Goal: Transaction & Acquisition: Purchase product/service

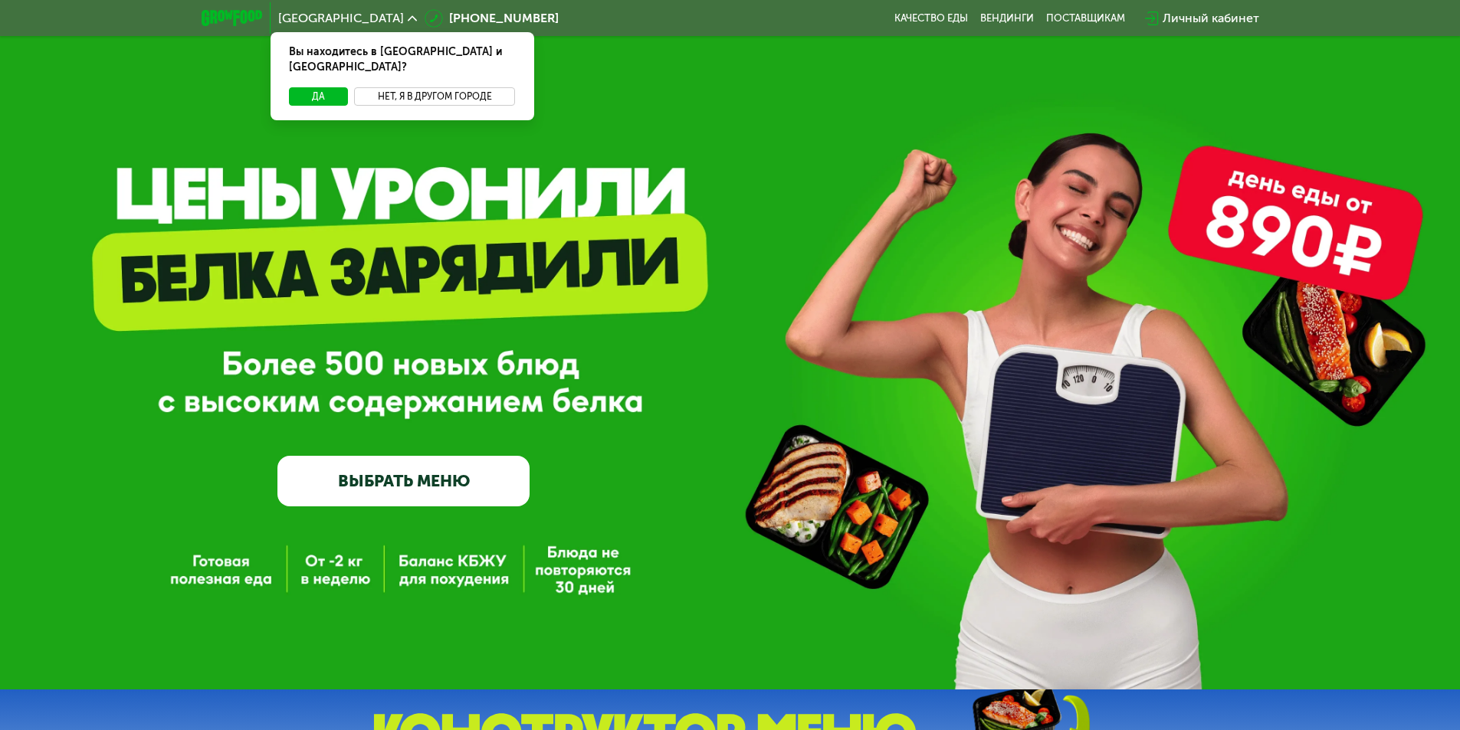
click at [402, 87] on button "Нет, я в другом городе" at bounding box center [435, 96] width 162 height 18
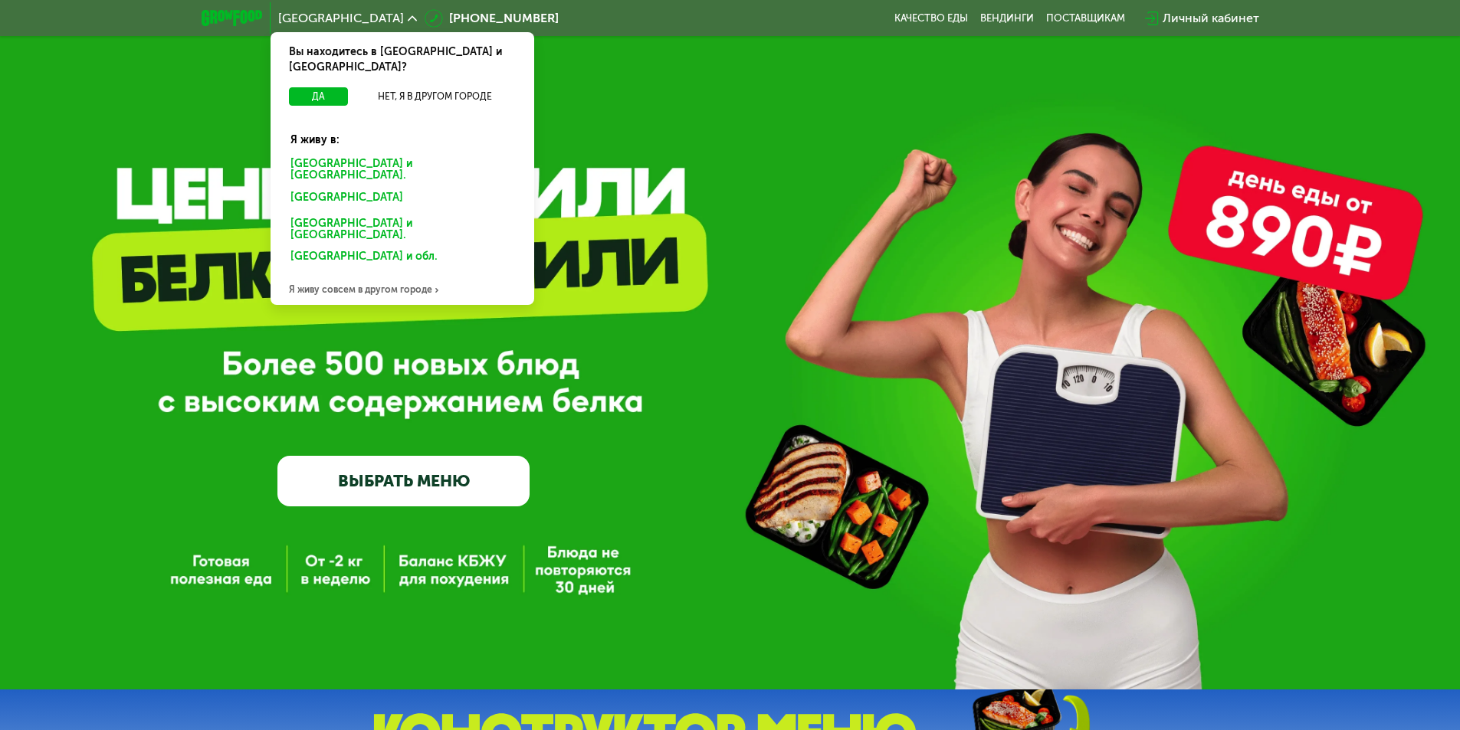
click at [402, 274] on div "Я живу совсем в другом городе" at bounding box center [403, 289] width 264 height 31
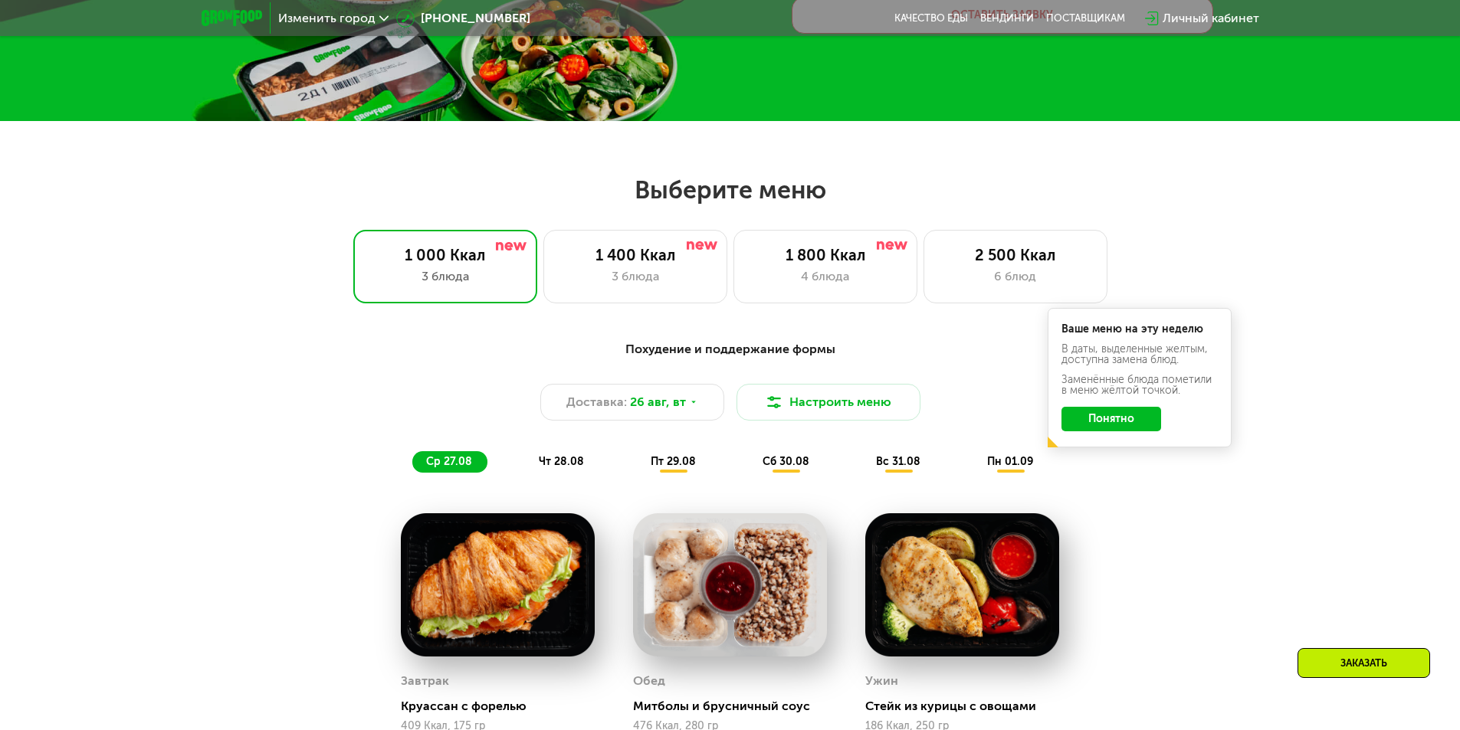
scroll to position [383, 0]
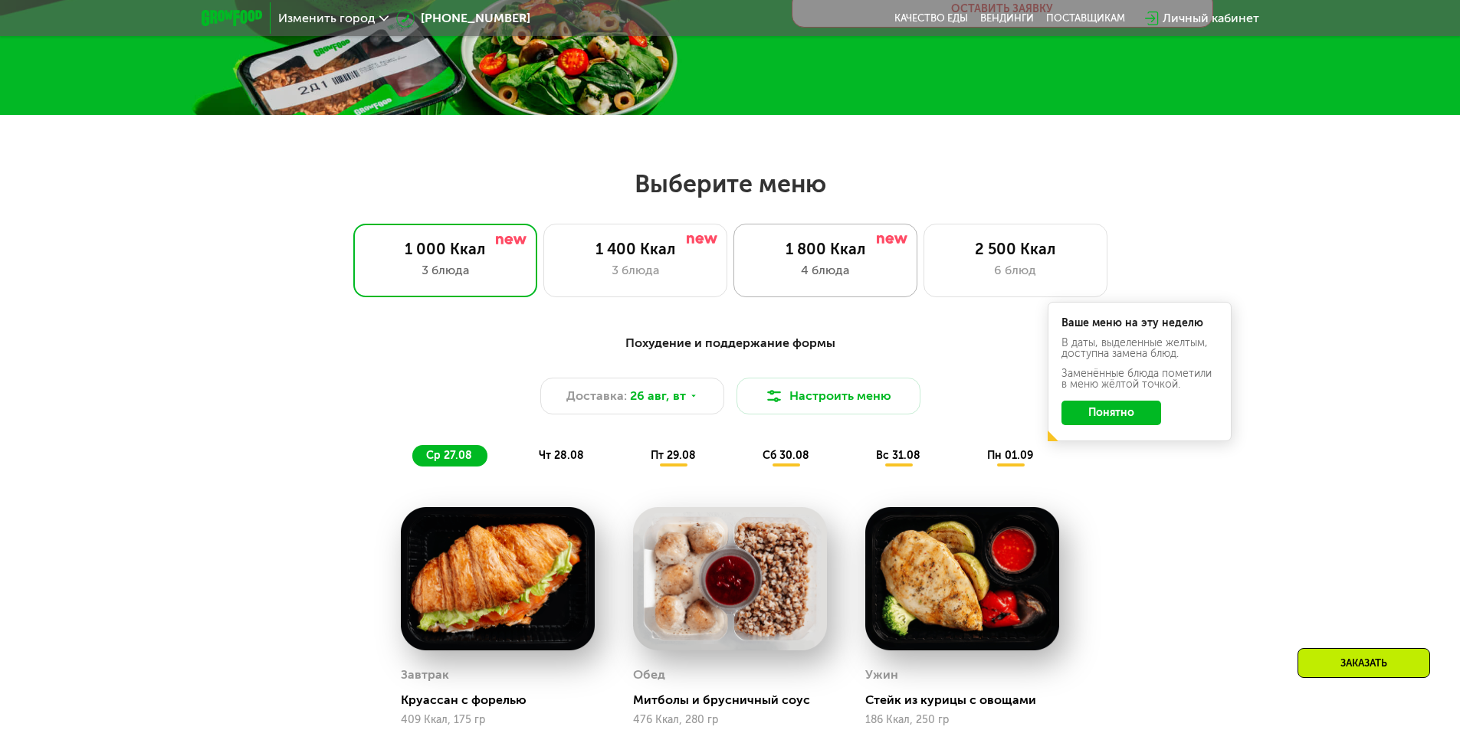
click at [822, 240] on div "1 800 Ккал" at bounding box center [826, 249] width 152 height 18
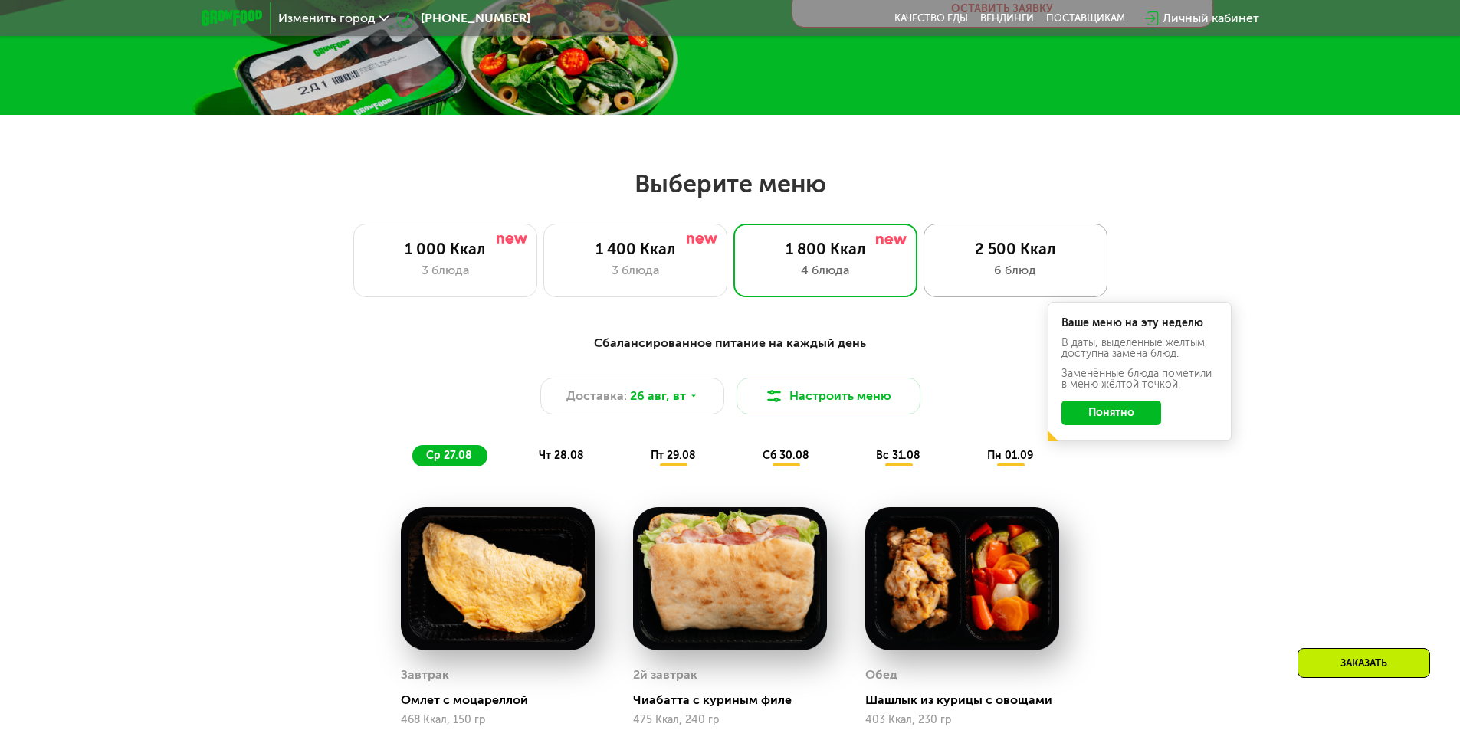
click at [975, 277] on div "6 блюд" at bounding box center [1016, 270] width 152 height 18
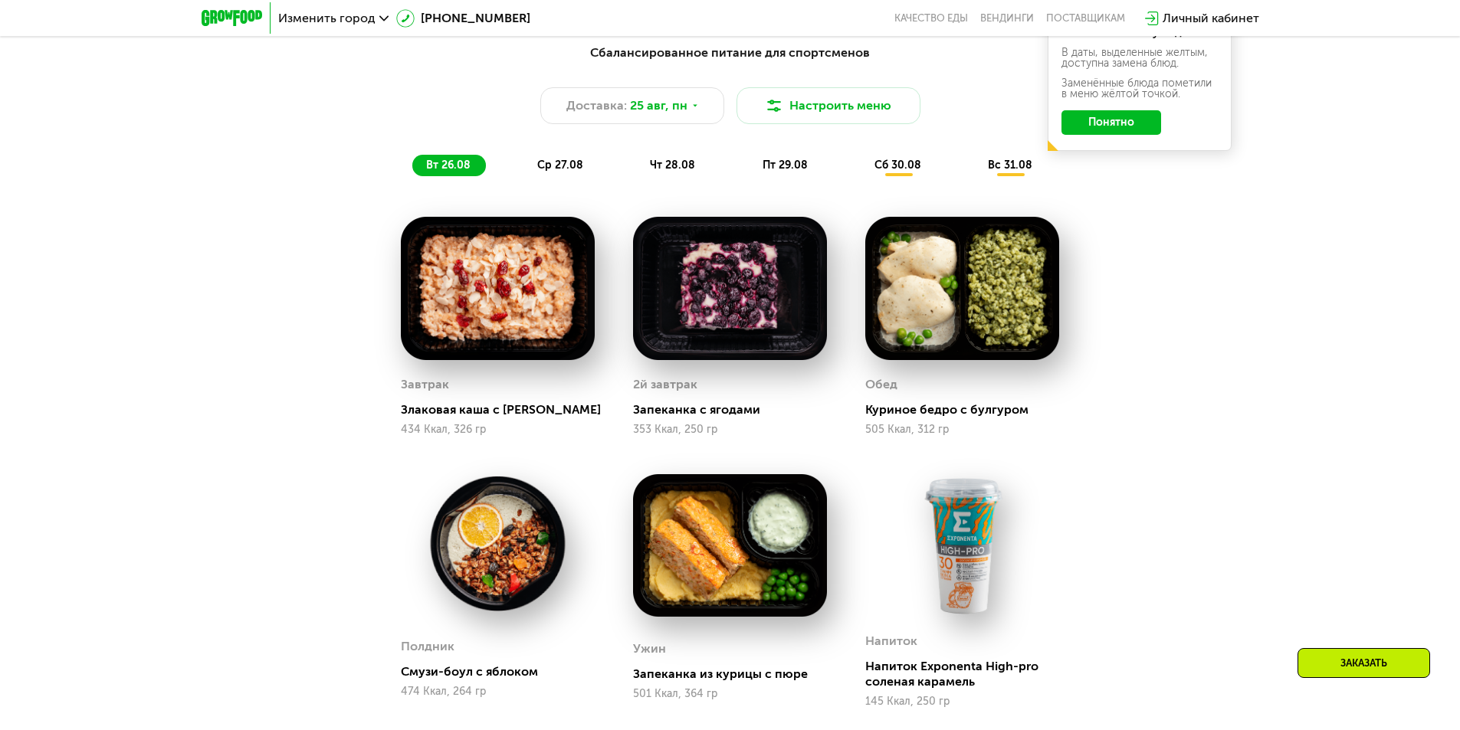
scroll to position [460, 0]
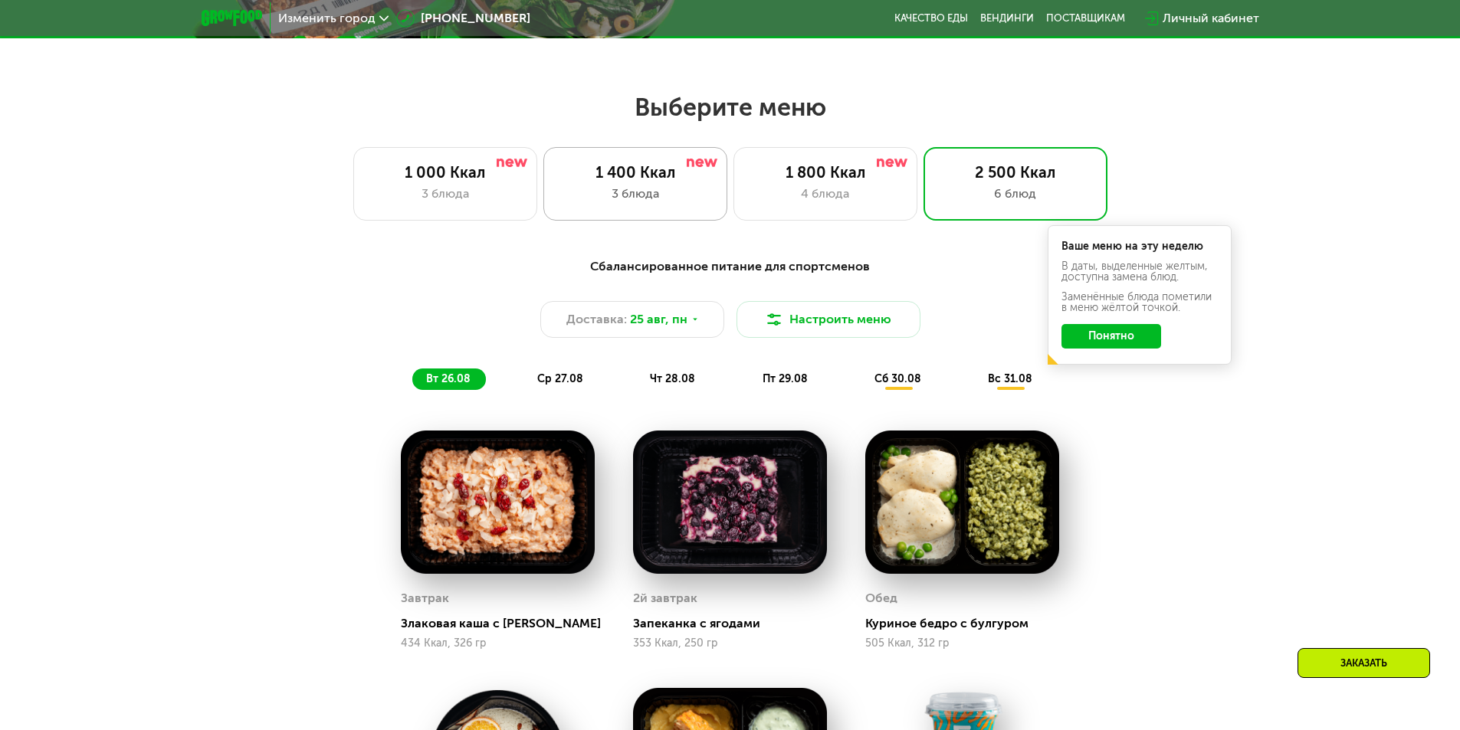
click at [635, 178] on div "1 400 Ккал" at bounding box center [635, 172] width 152 height 18
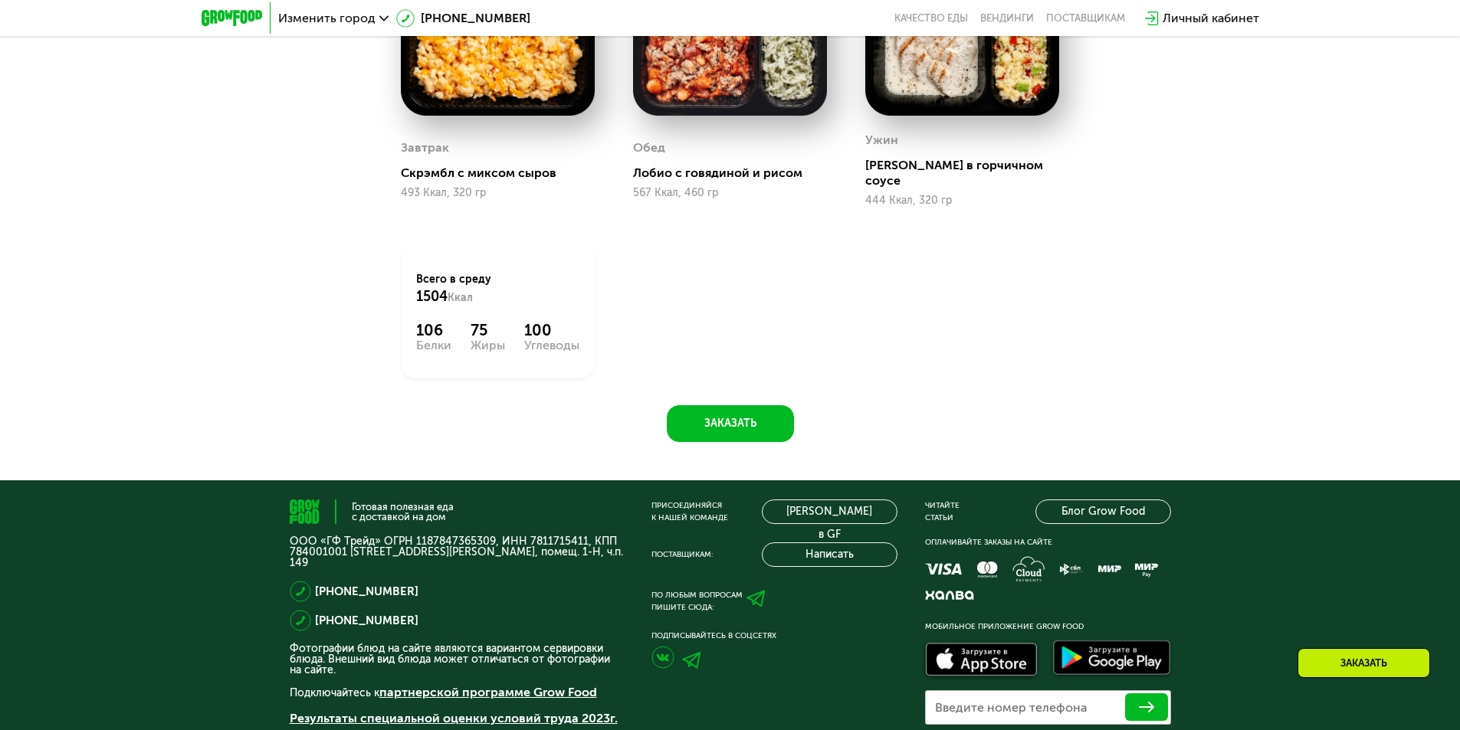
scroll to position [920, 0]
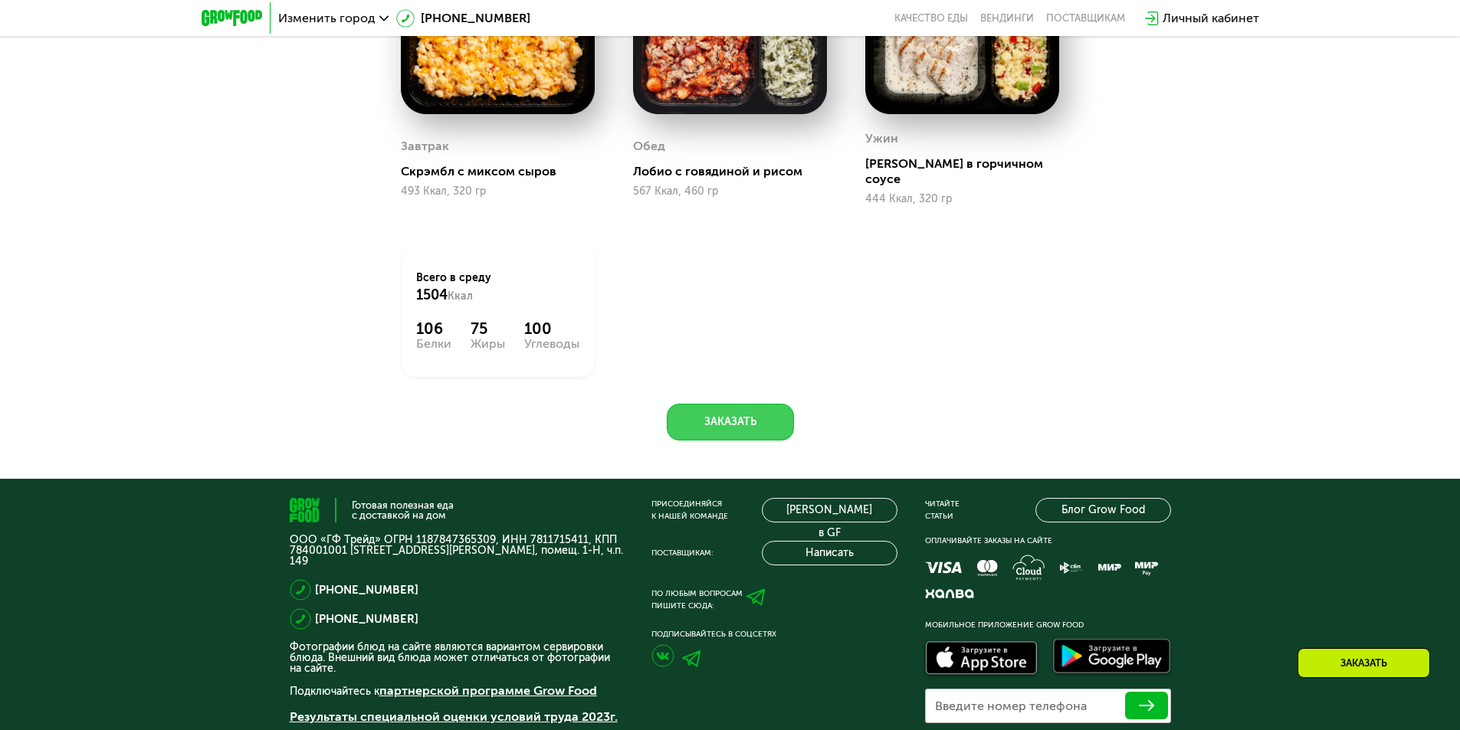
click at [749, 412] on button "Заказать" at bounding box center [730, 422] width 127 height 37
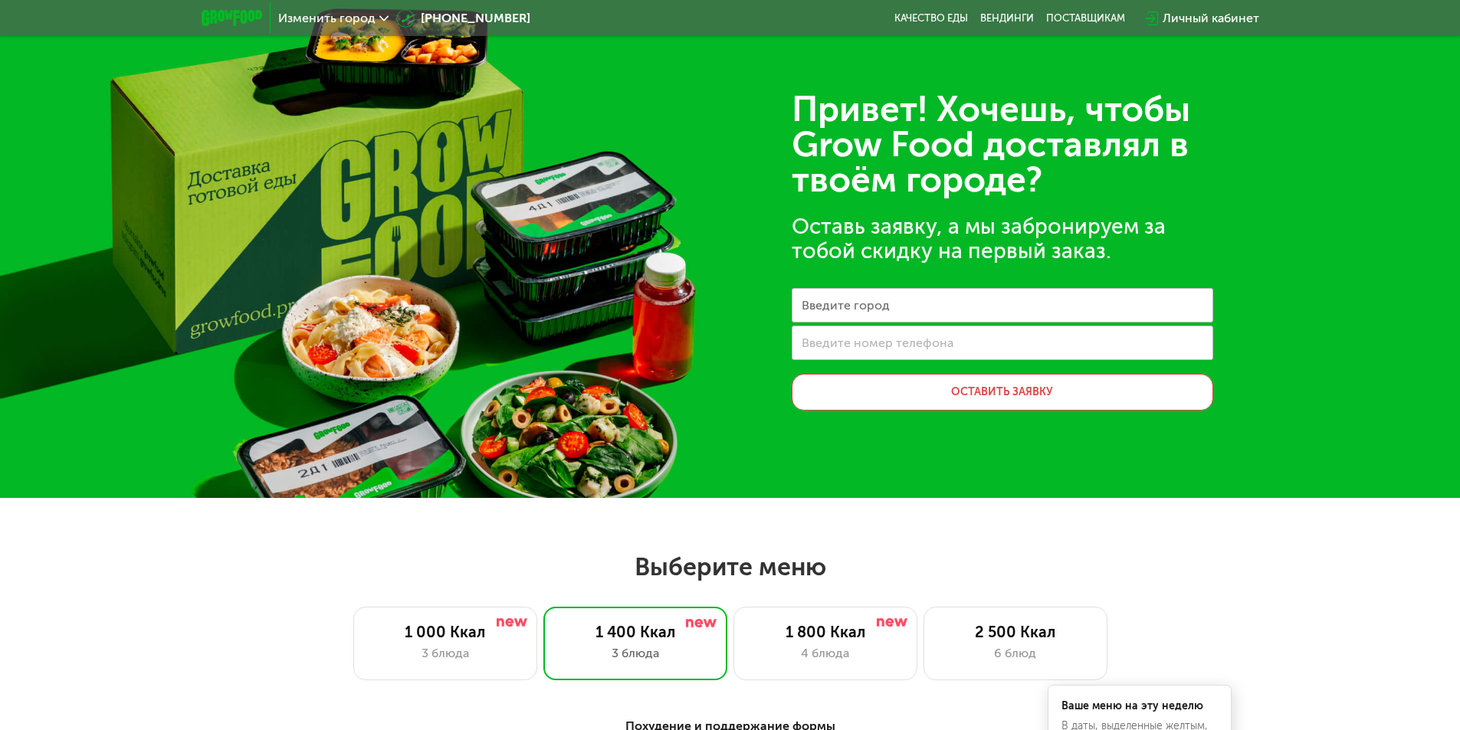
click at [352, 22] on span "Изменить город" at bounding box center [326, 18] width 97 height 12
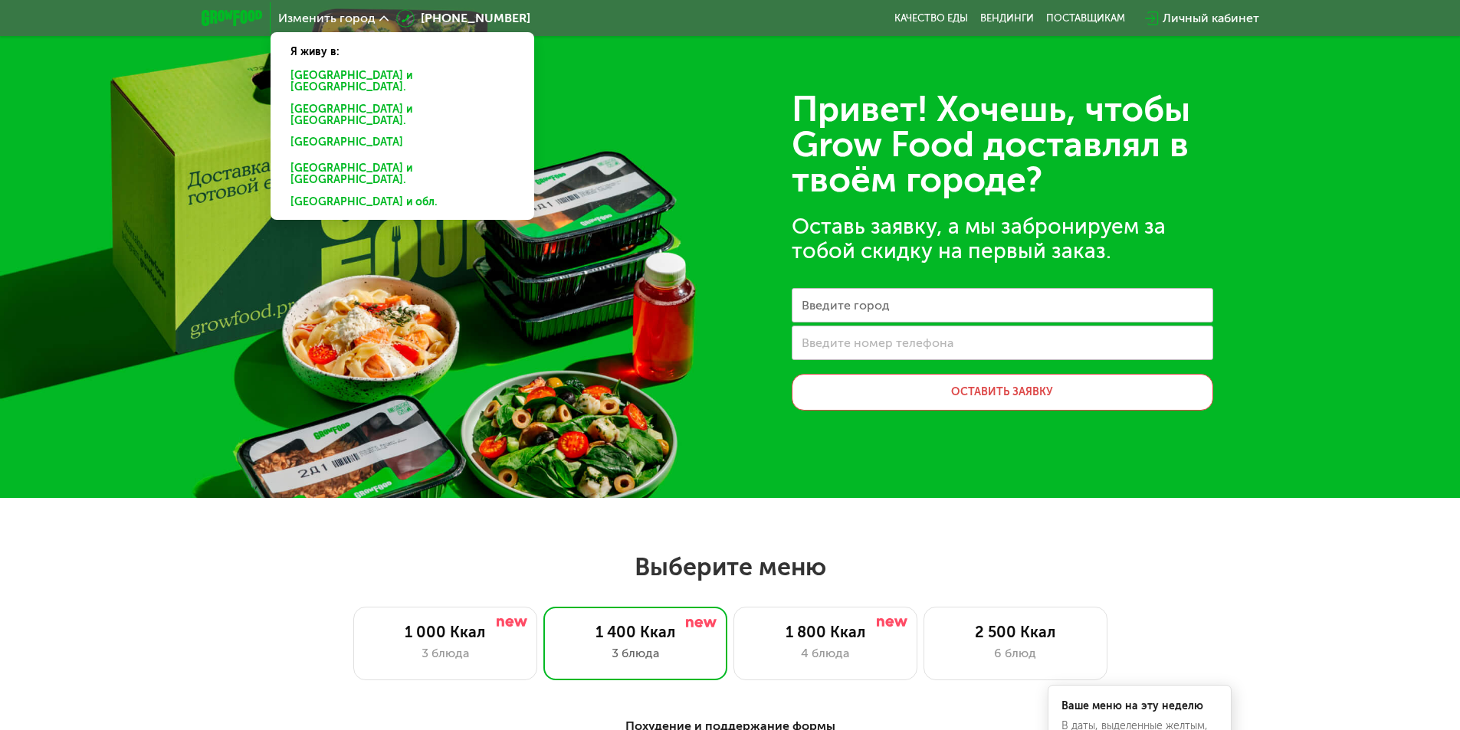
click at [318, 133] on div "[GEOGRAPHIC_DATA] и [GEOGRAPHIC_DATA]." at bounding box center [402, 145] width 245 height 25
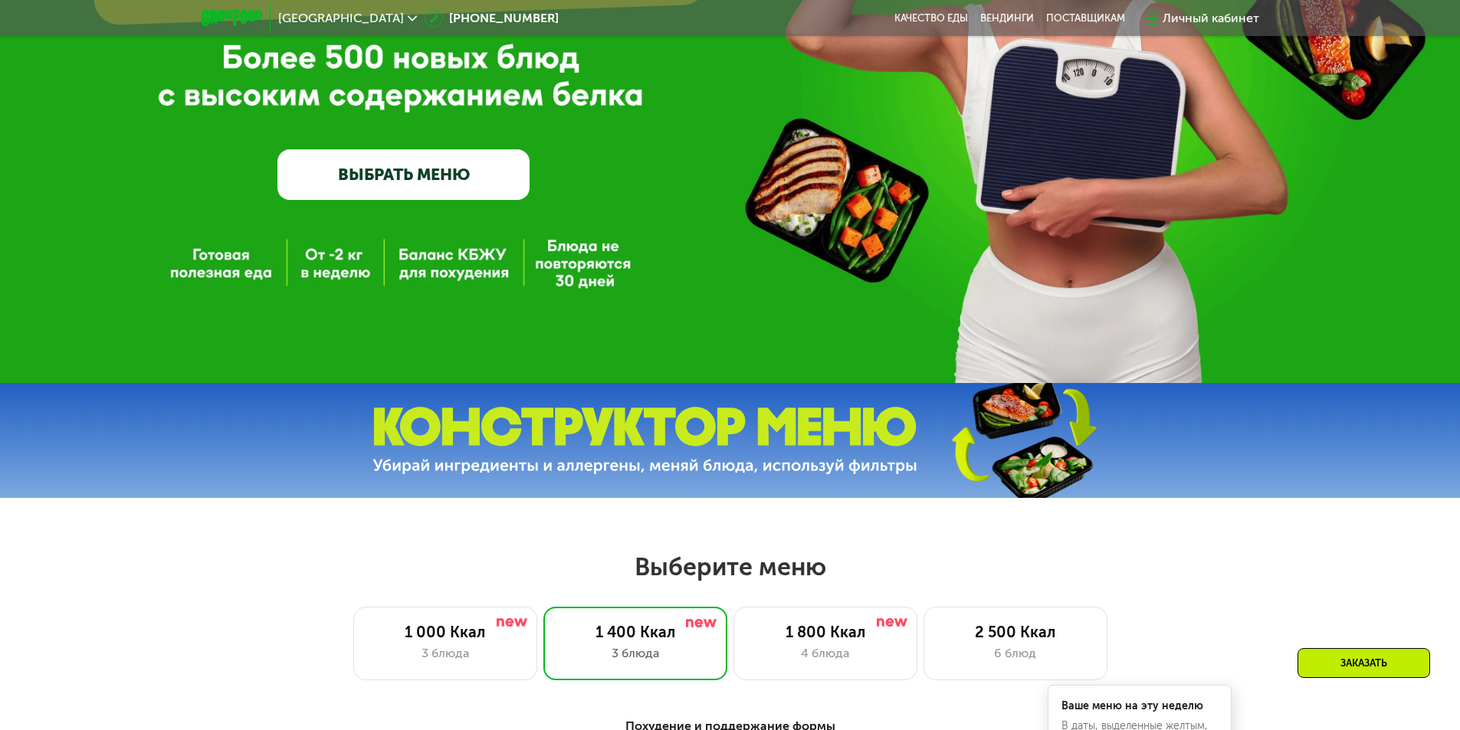
click at [418, 199] on link "ВЫБРАТЬ МЕНЮ" at bounding box center [403, 174] width 252 height 51
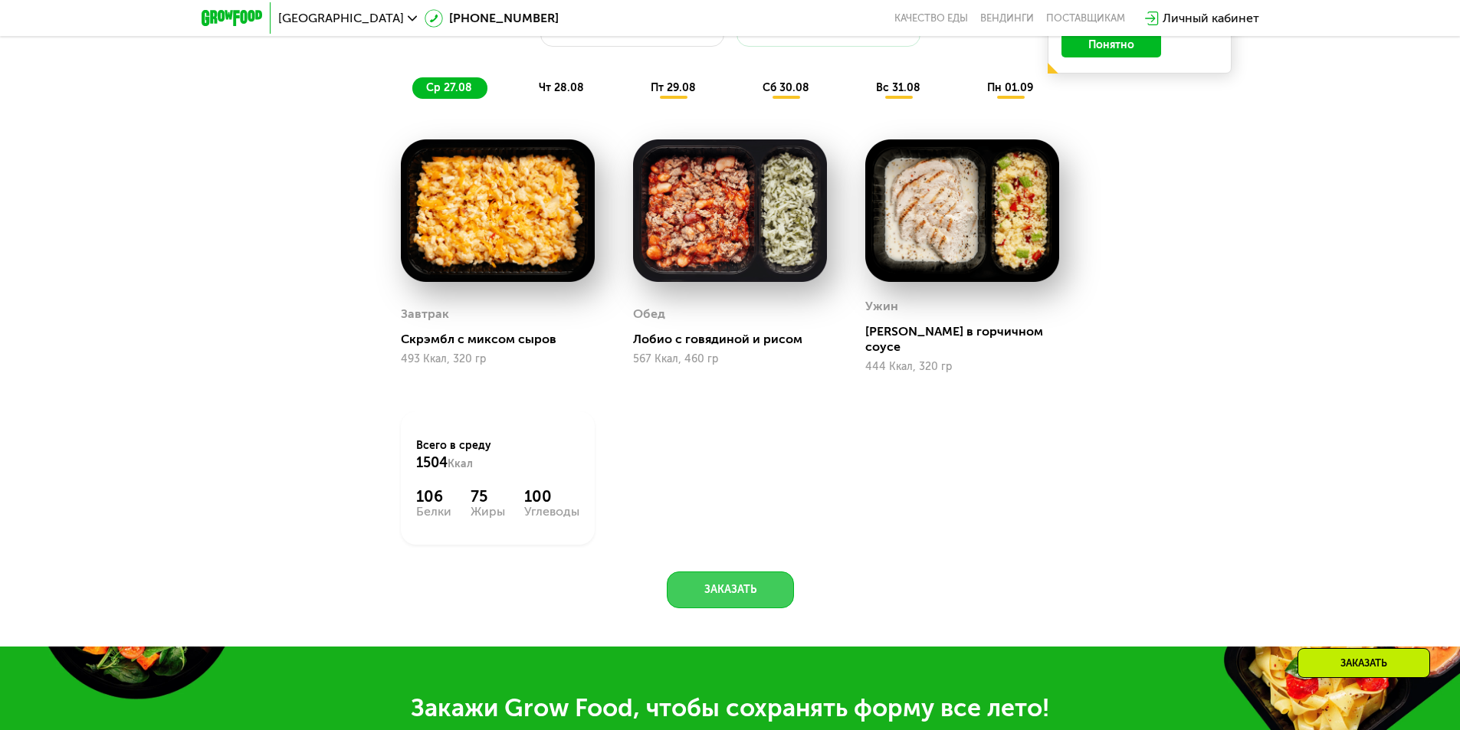
click at [705, 572] on button "Заказать" at bounding box center [730, 590] width 127 height 37
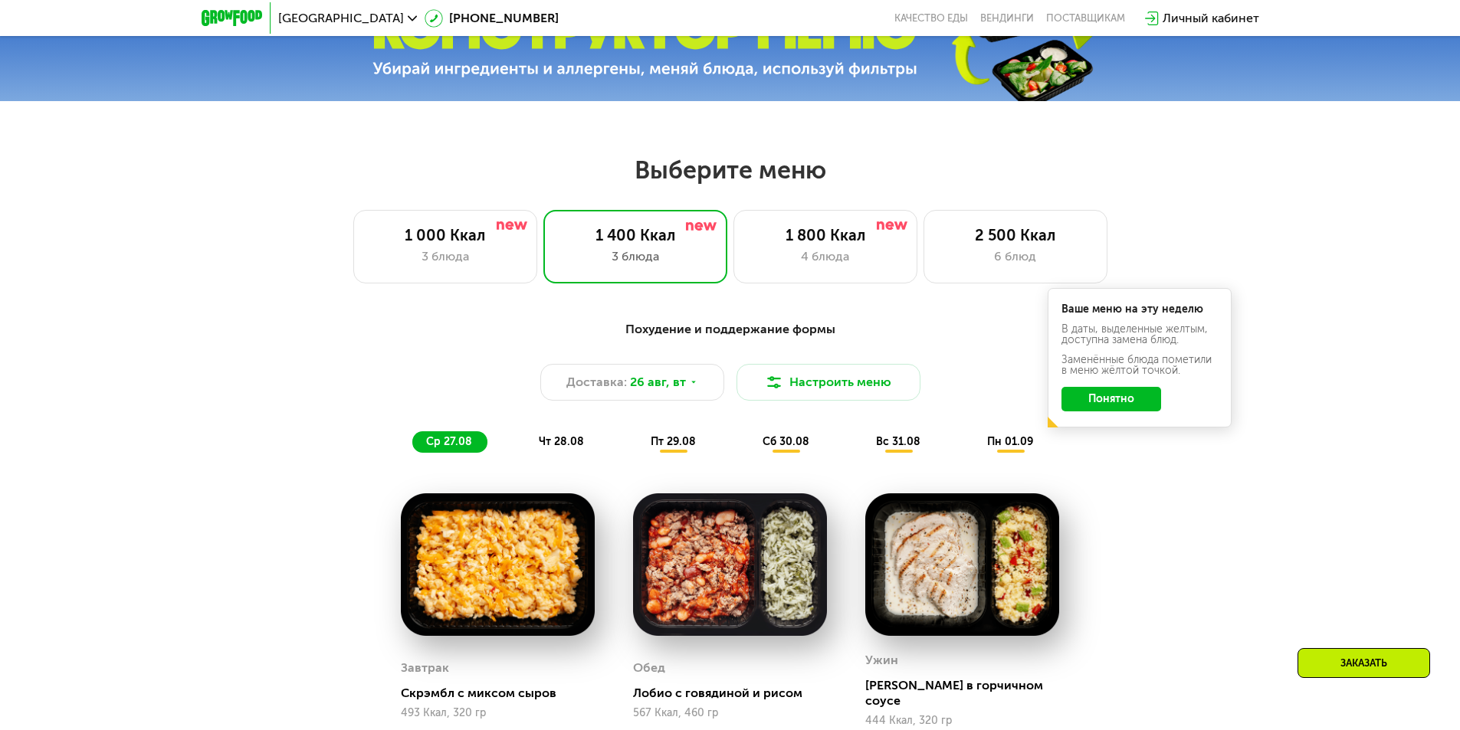
scroll to position [698, 0]
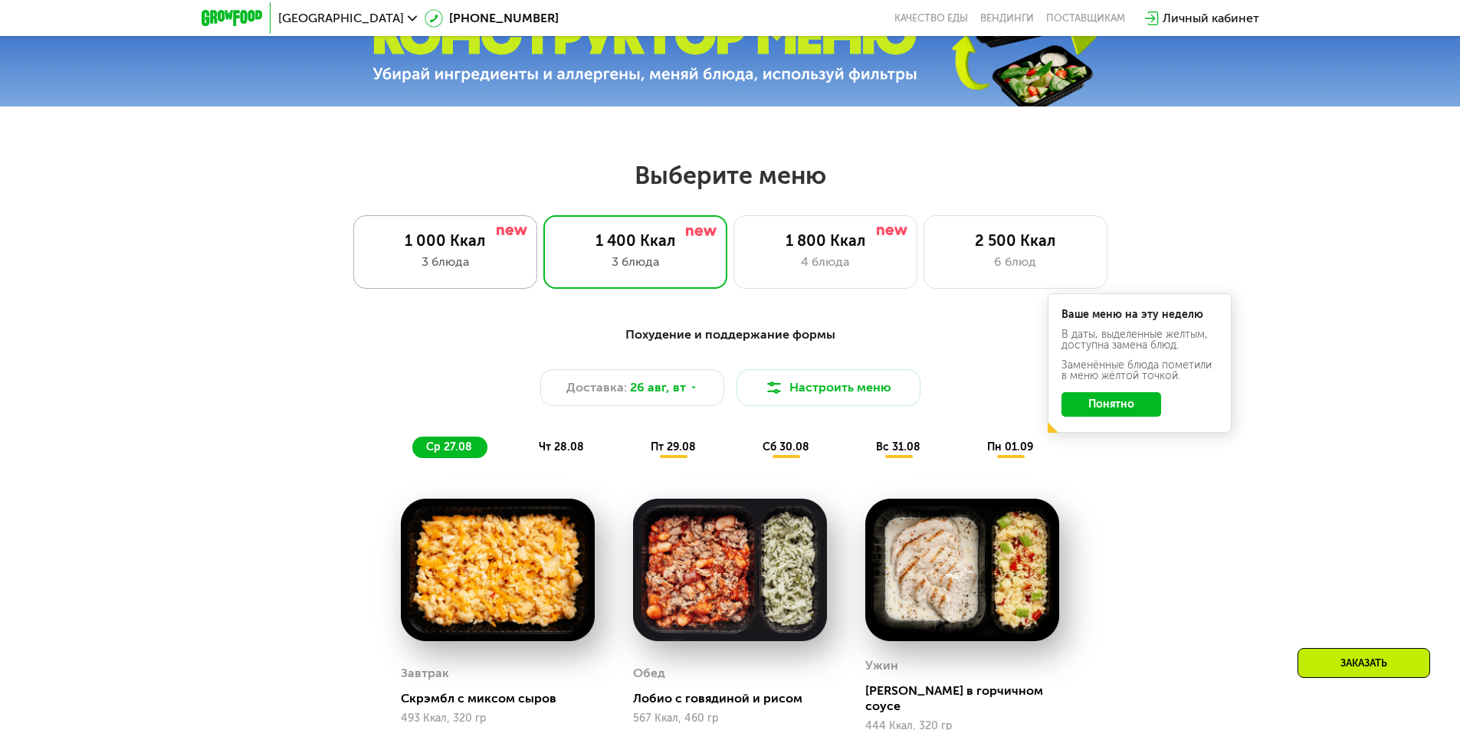
click at [543, 287] on div "1 000 Ккал 3 блюда" at bounding box center [635, 252] width 184 height 74
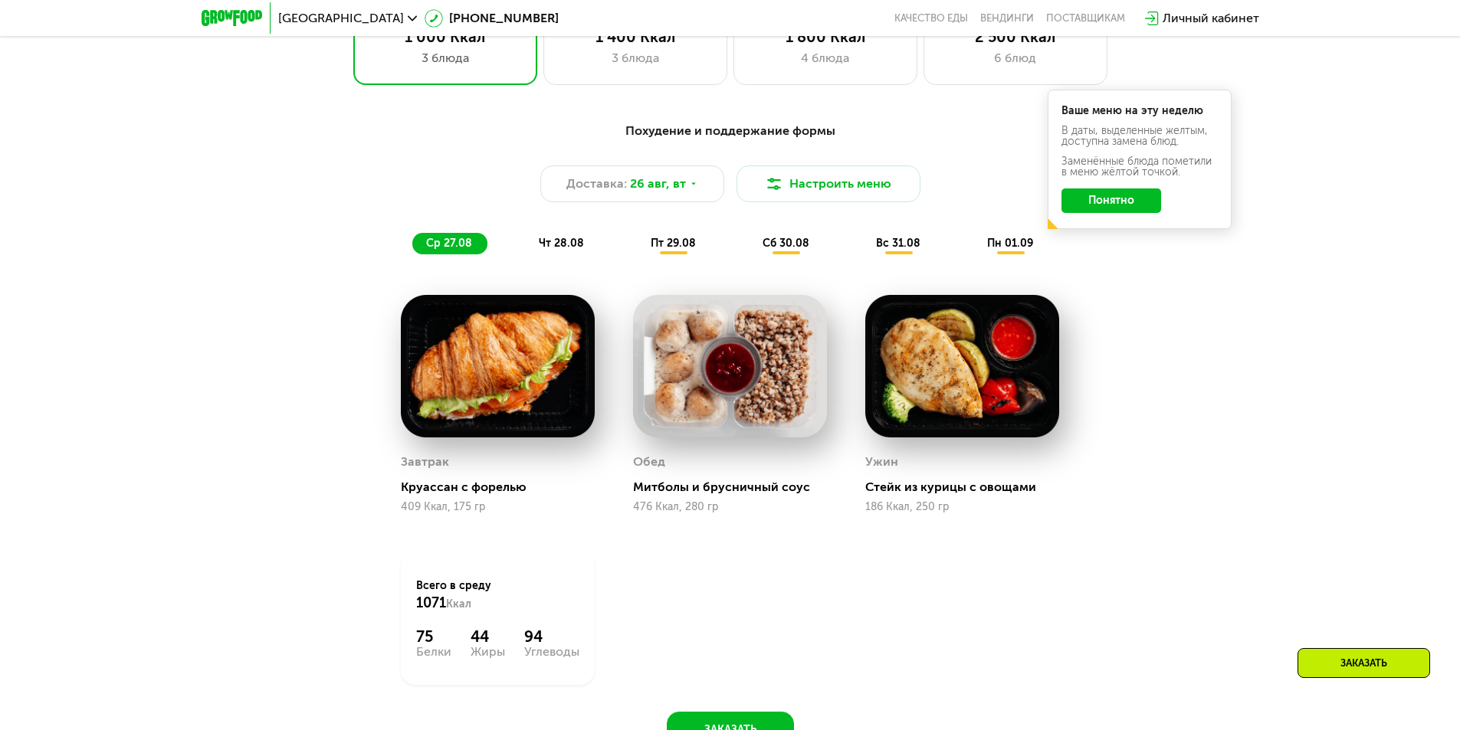
scroll to position [775, 0]
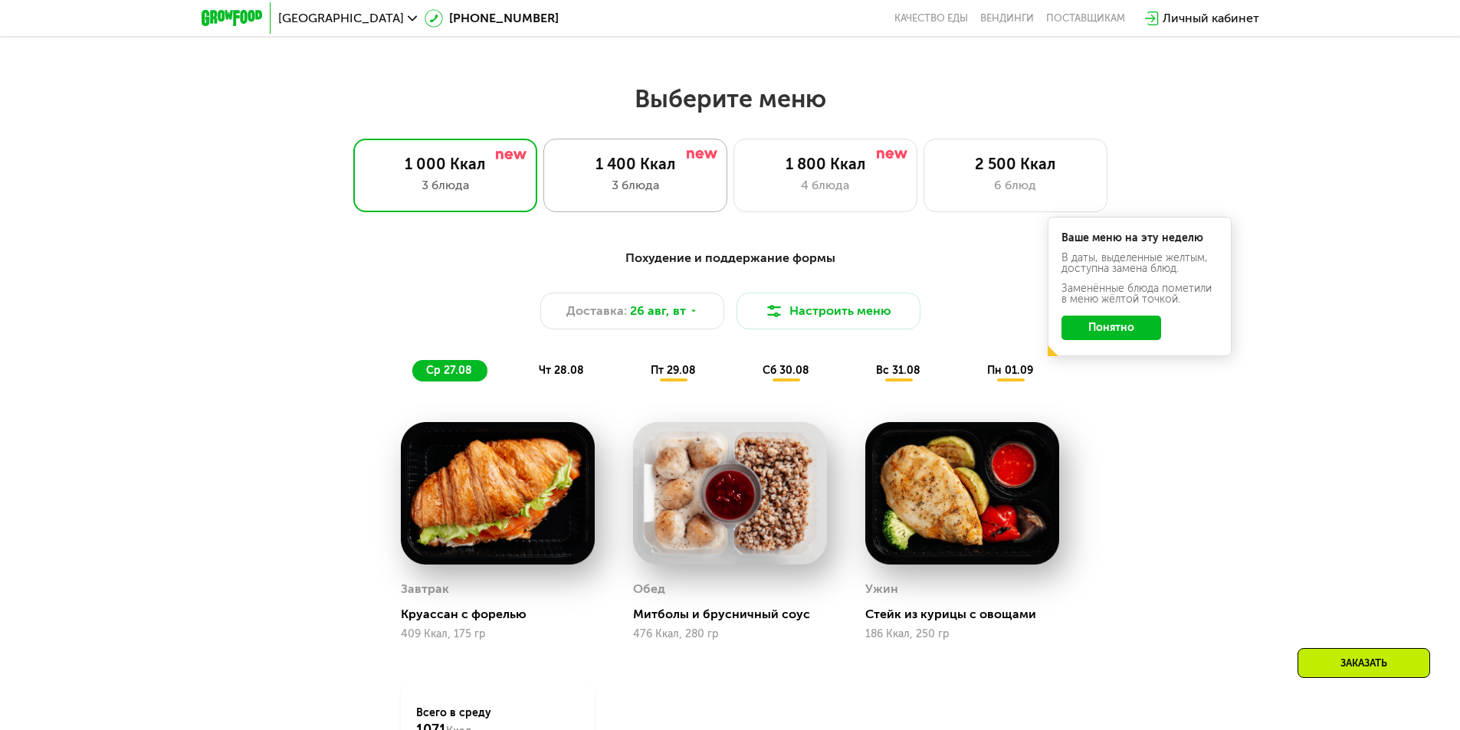
click at [733, 211] on div "1 400 Ккал 3 блюда" at bounding box center [825, 176] width 184 height 74
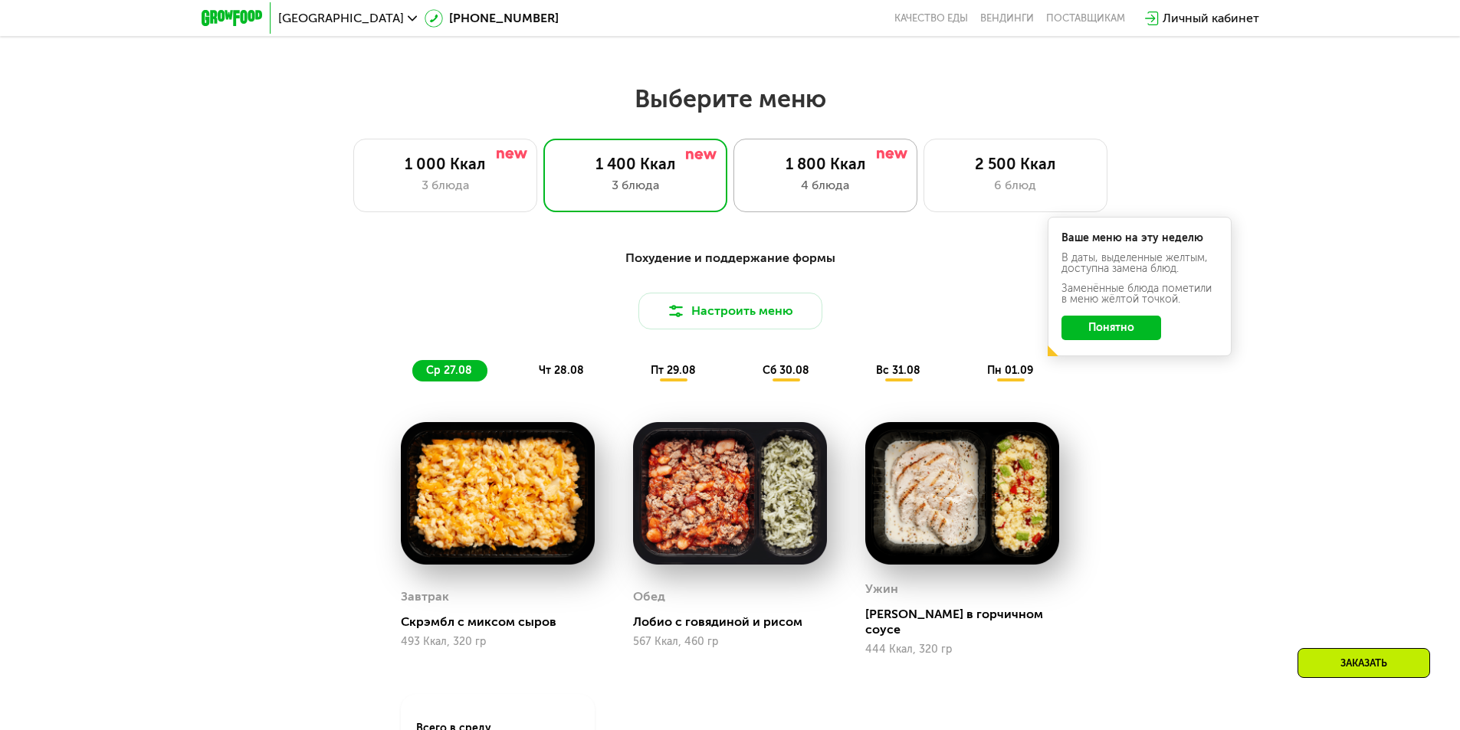
click at [813, 184] on div "4 блюда" at bounding box center [826, 185] width 152 height 18
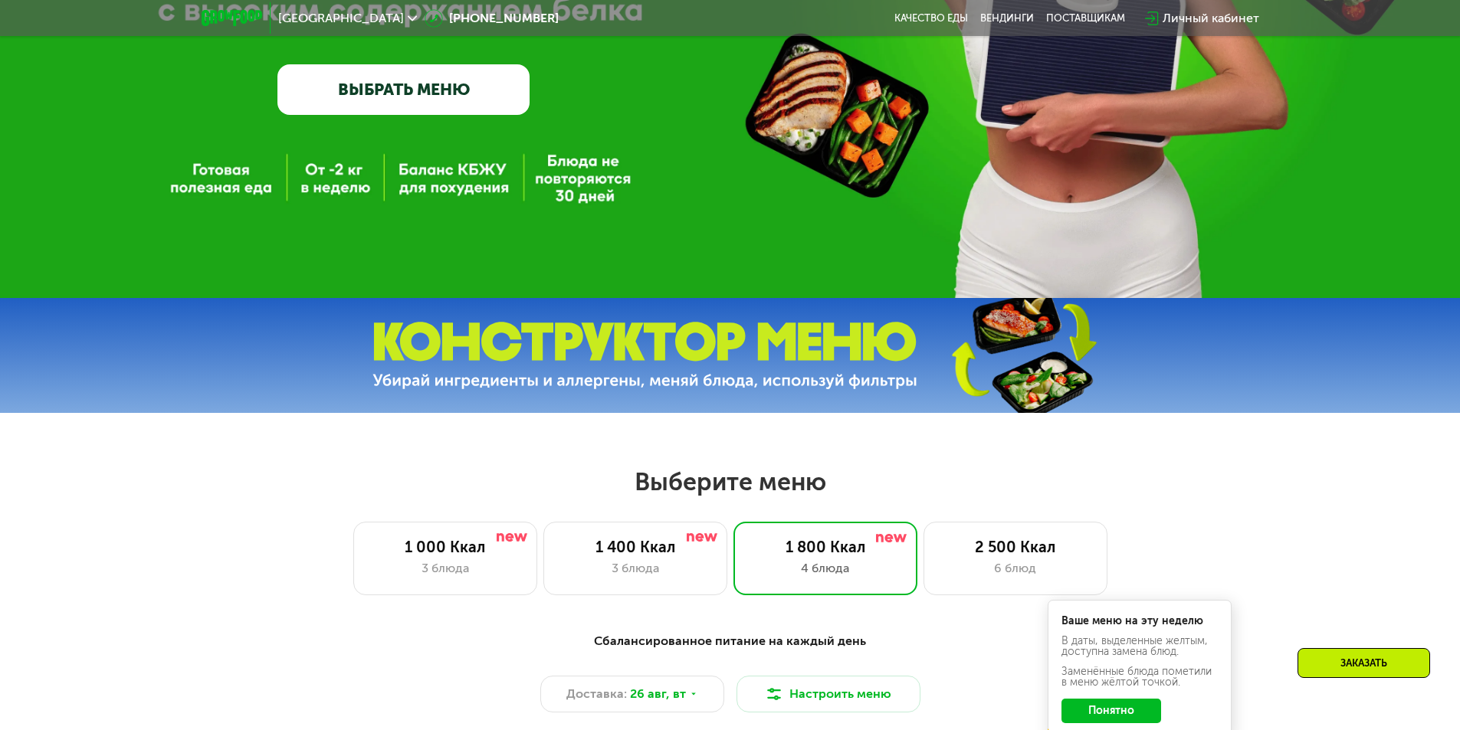
scroll to position [8, 0]
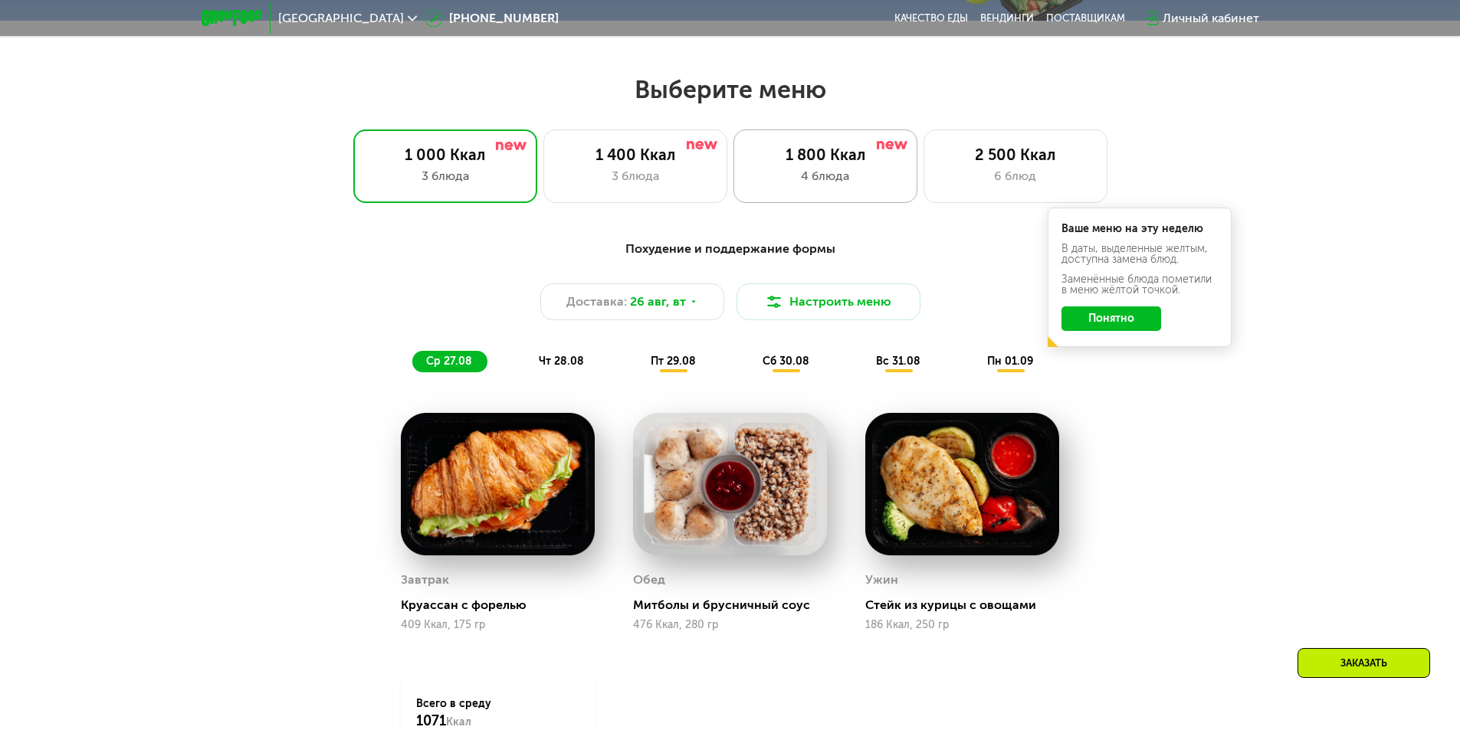
scroll to position [843, 0]
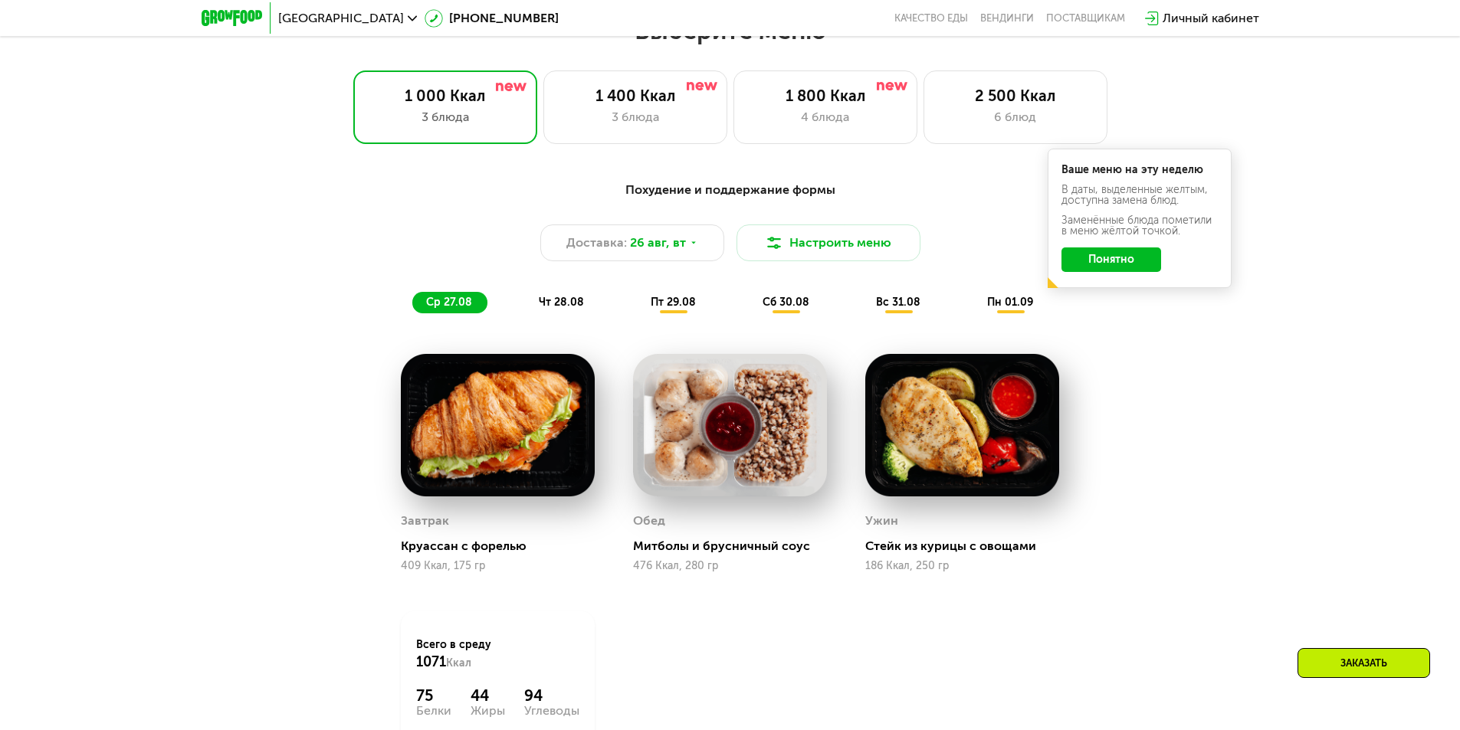
click at [1104, 264] on button "Понятно" at bounding box center [1111, 260] width 100 height 25
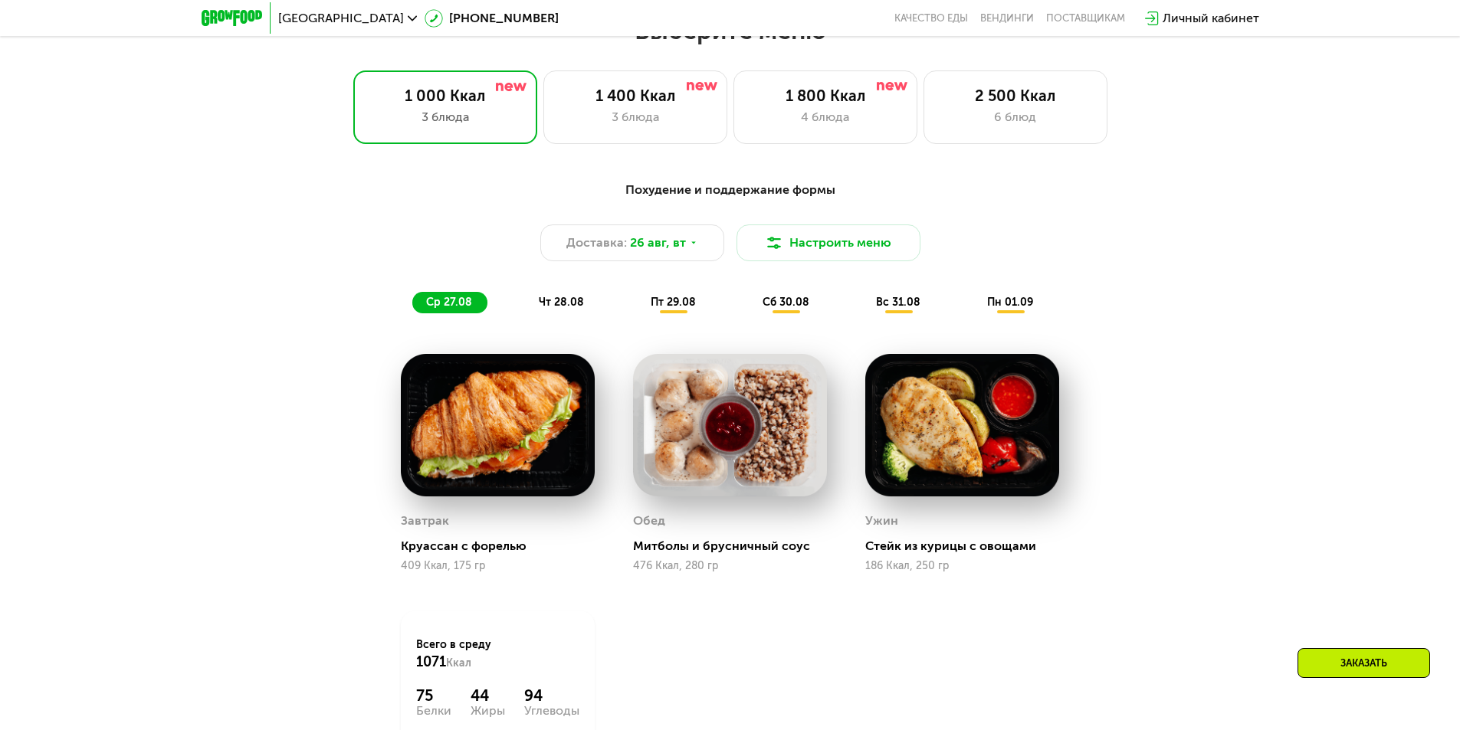
click at [545, 309] on span "чт 28.08" at bounding box center [561, 302] width 45 height 13
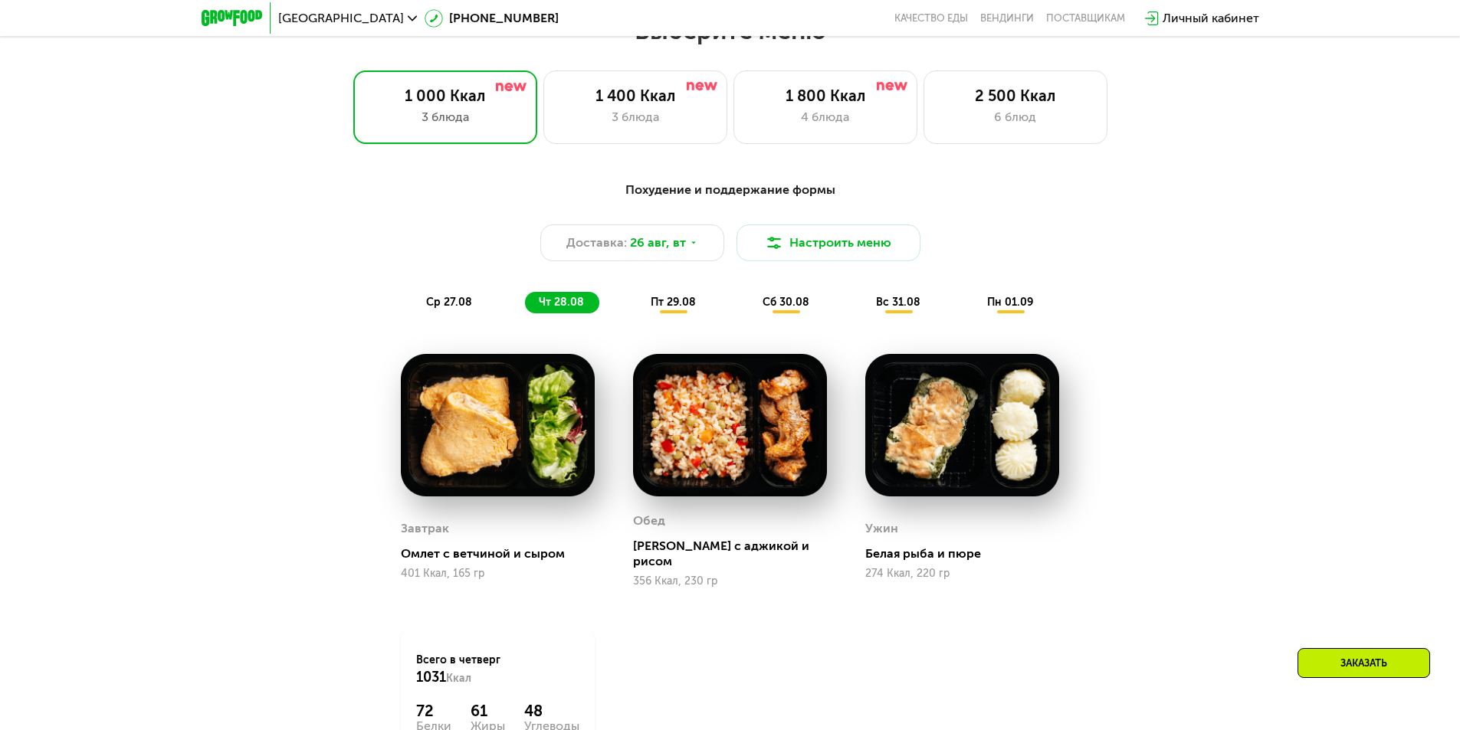
click at [681, 309] on span "пт 29.08" at bounding box center [673, 302] width 45 height 13
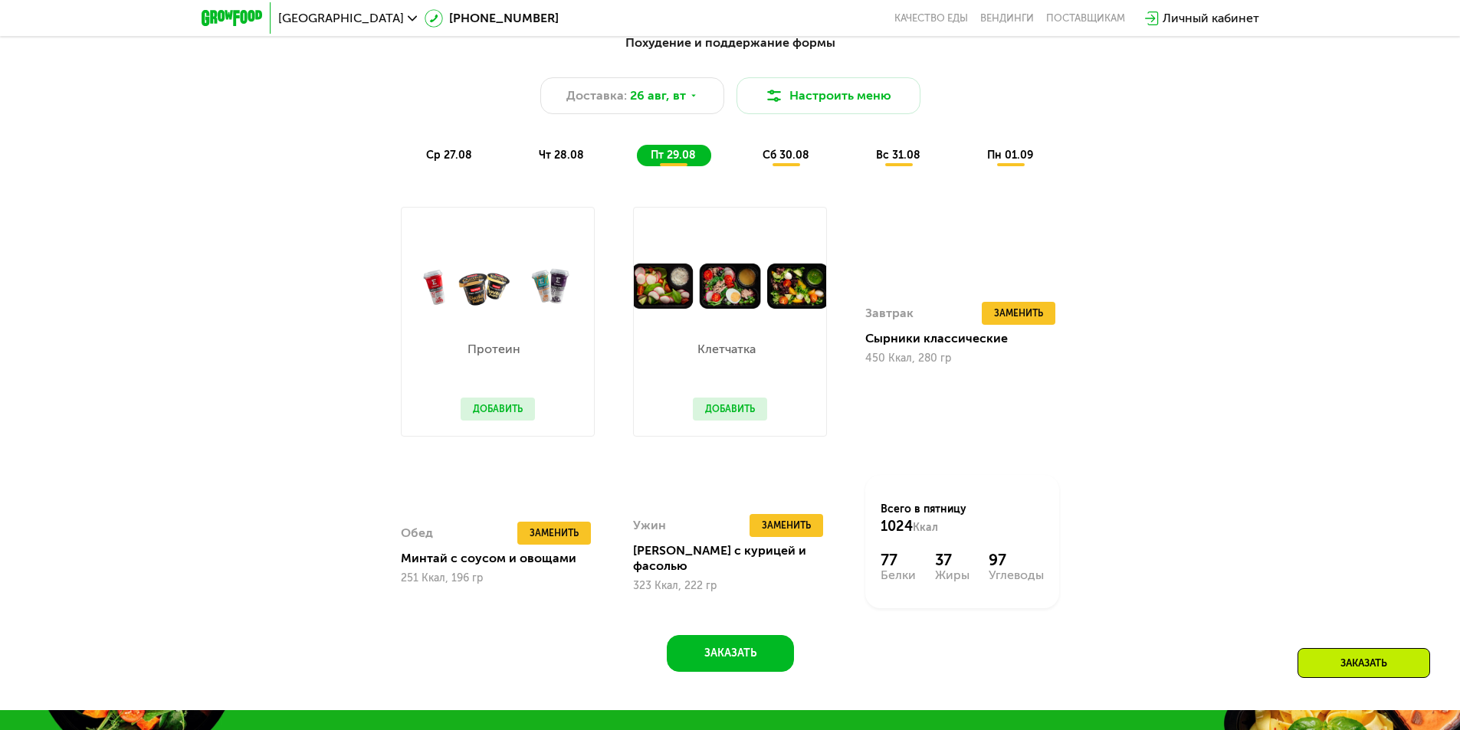
scroll to position [996, 0]
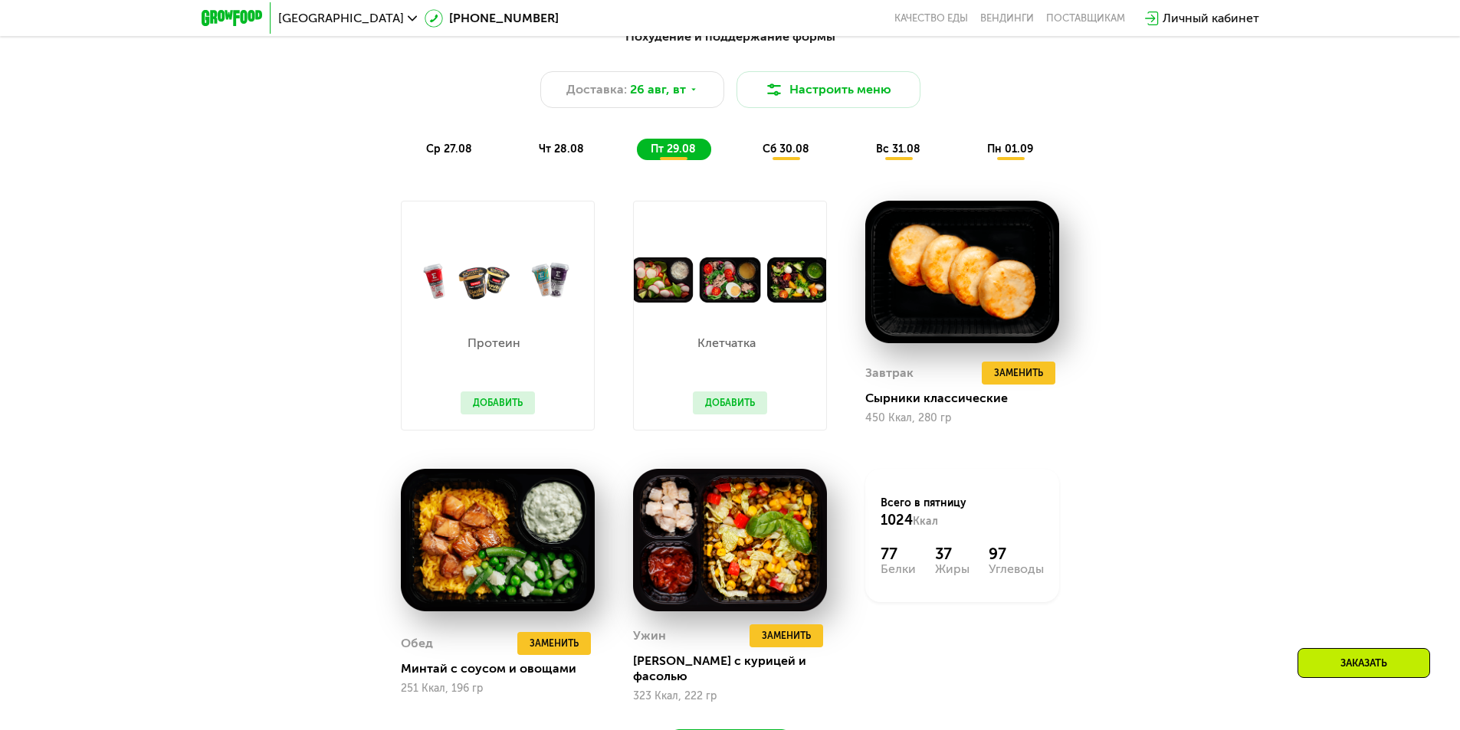
click at [862, 160] on div "сб 30.08" at bounding box center [899, 149] width 74 height 21
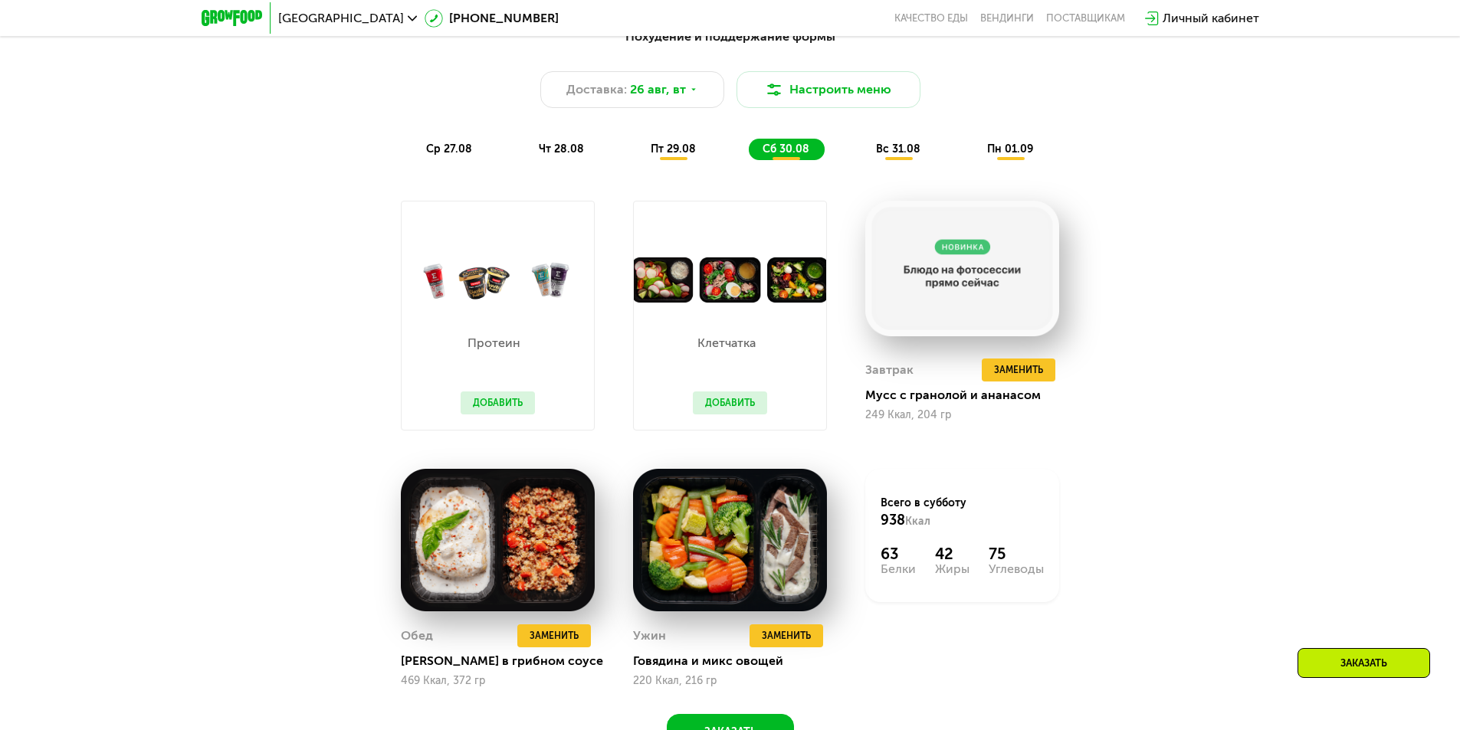
click at [671, 155] on span "пт 29.08" at bounding box center [673, 149] width 45 height 13
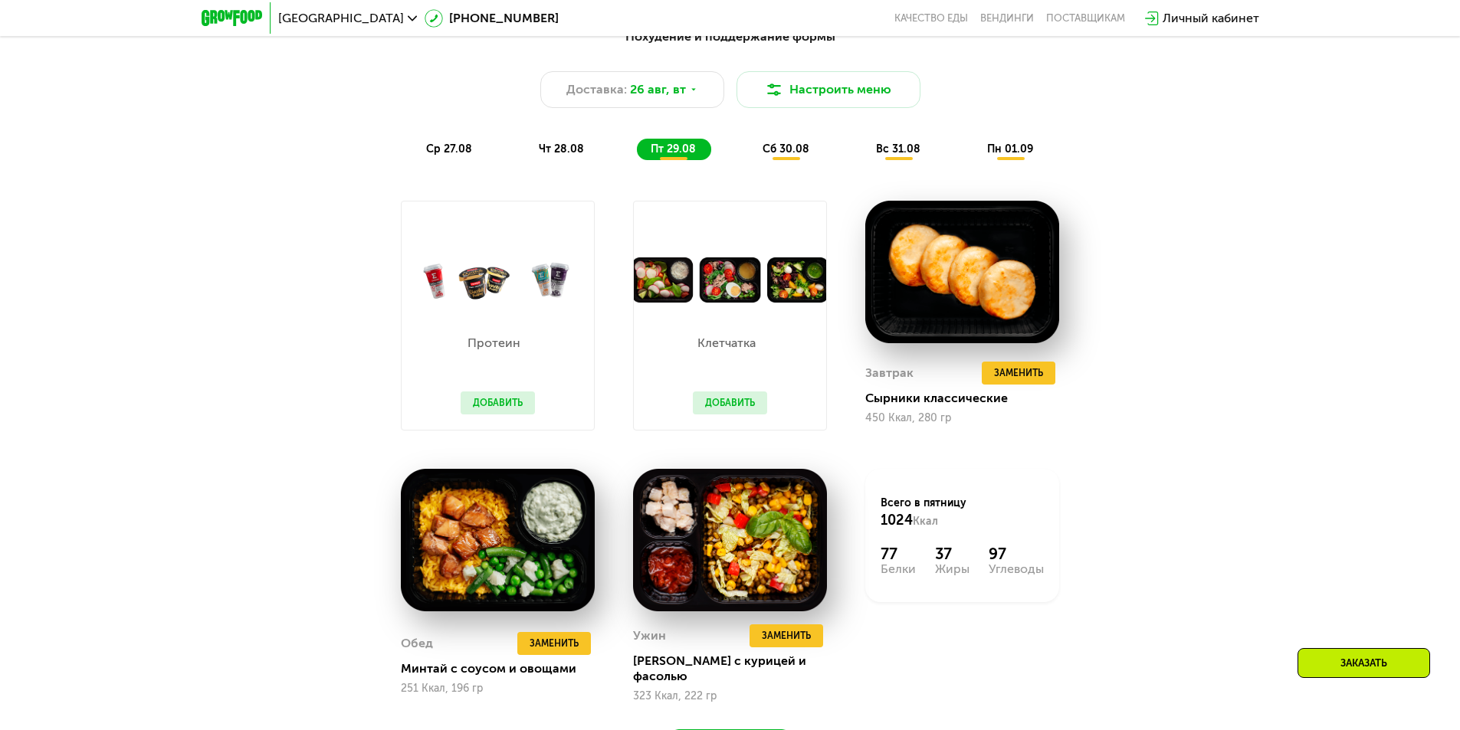
click at [774, 156] on span "сб 30.08" at bounding box center [786, 149] width 47 height 13
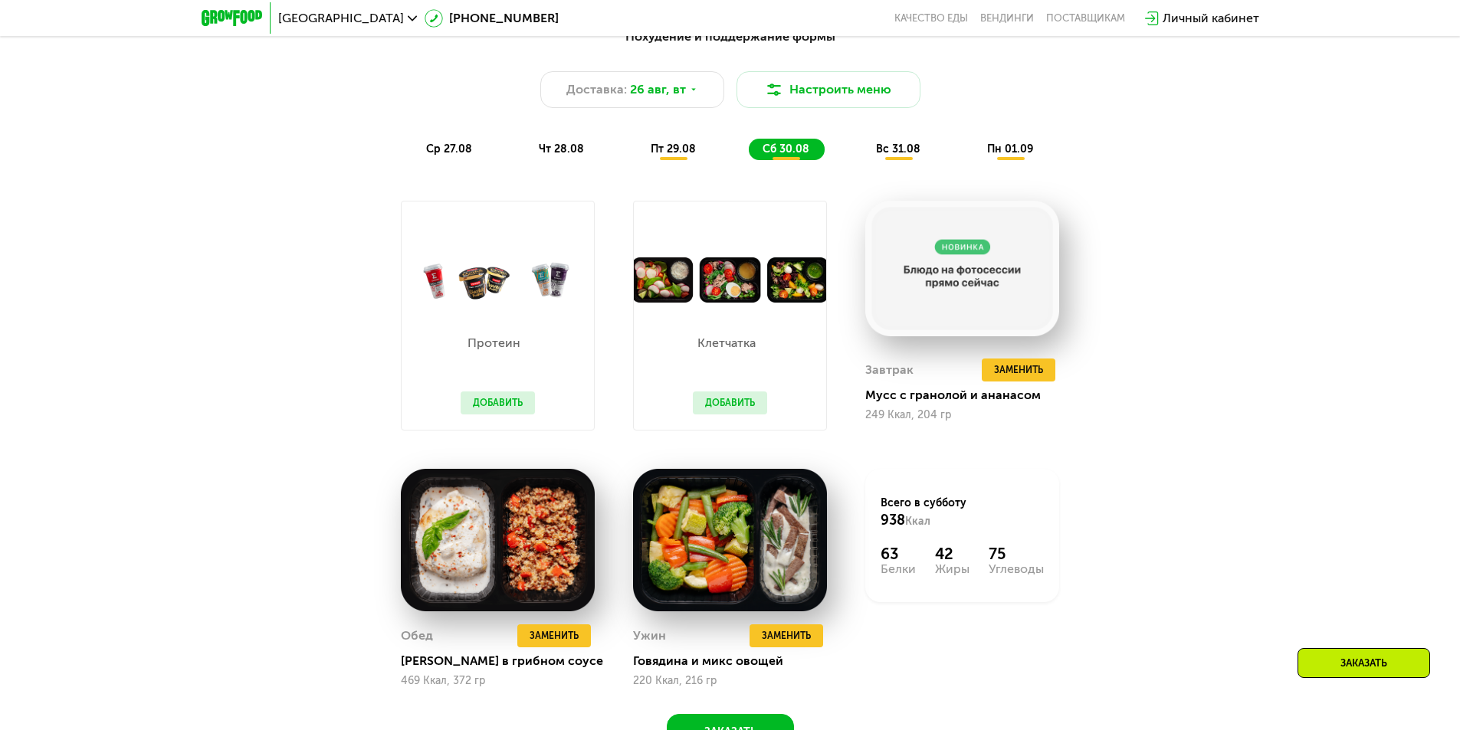
click at [692, 156] on span "пт 29.08" at bounding box center [673, 149] width 45 height 13
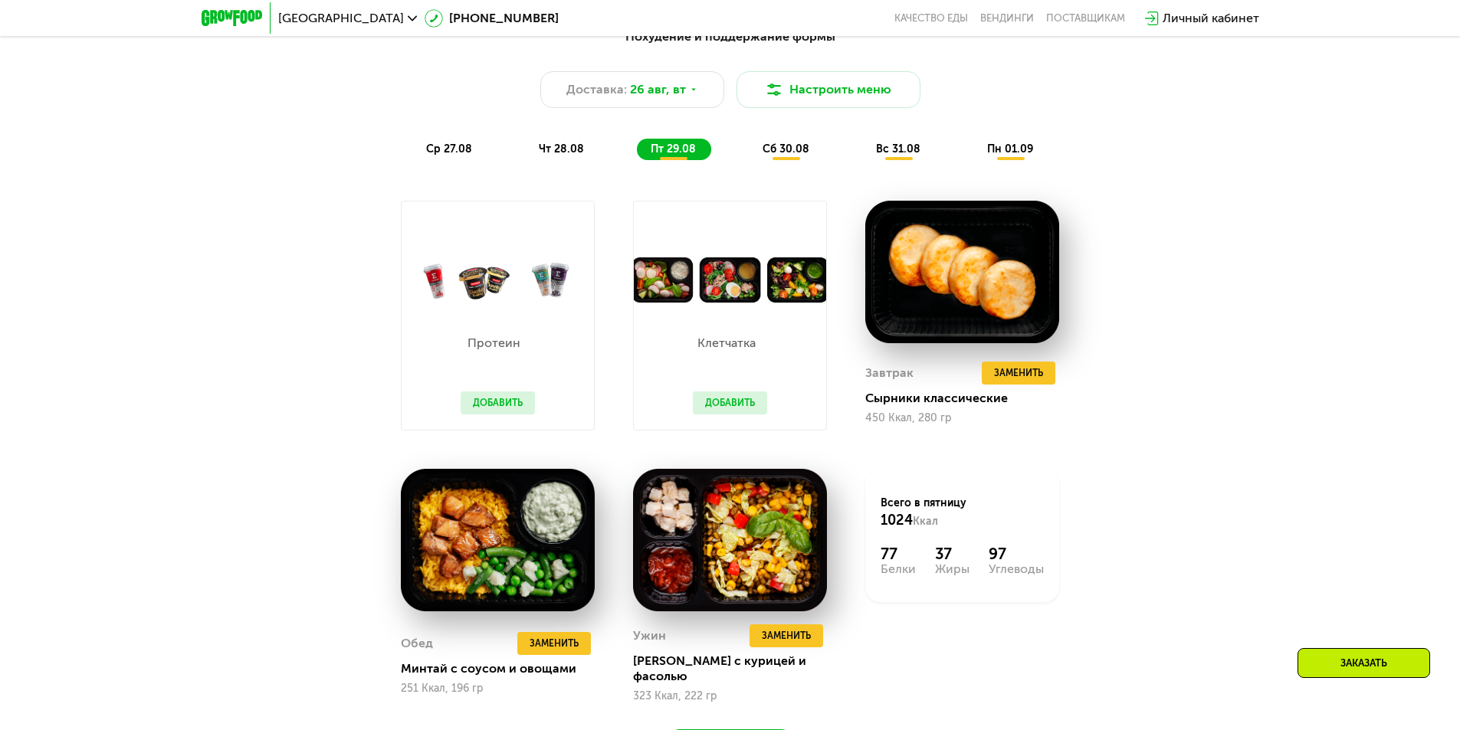
click at [796, 167] on div "Похудение и поддержание формы Доставка: 26 авг, вт Настроить меню ср 27.08 чт 2…" at bounding box center [730, 93] width 926 height 151
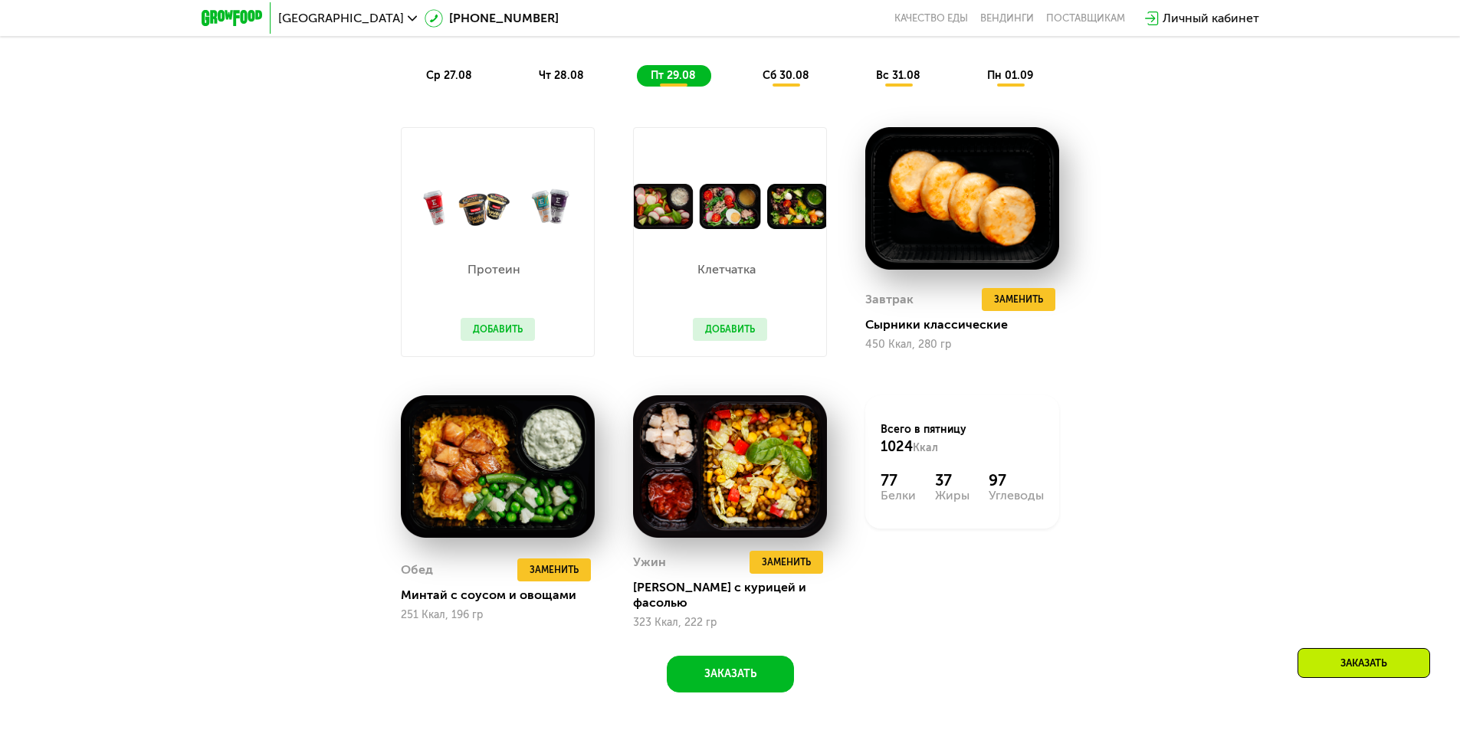
scroll to position [1073, 0]
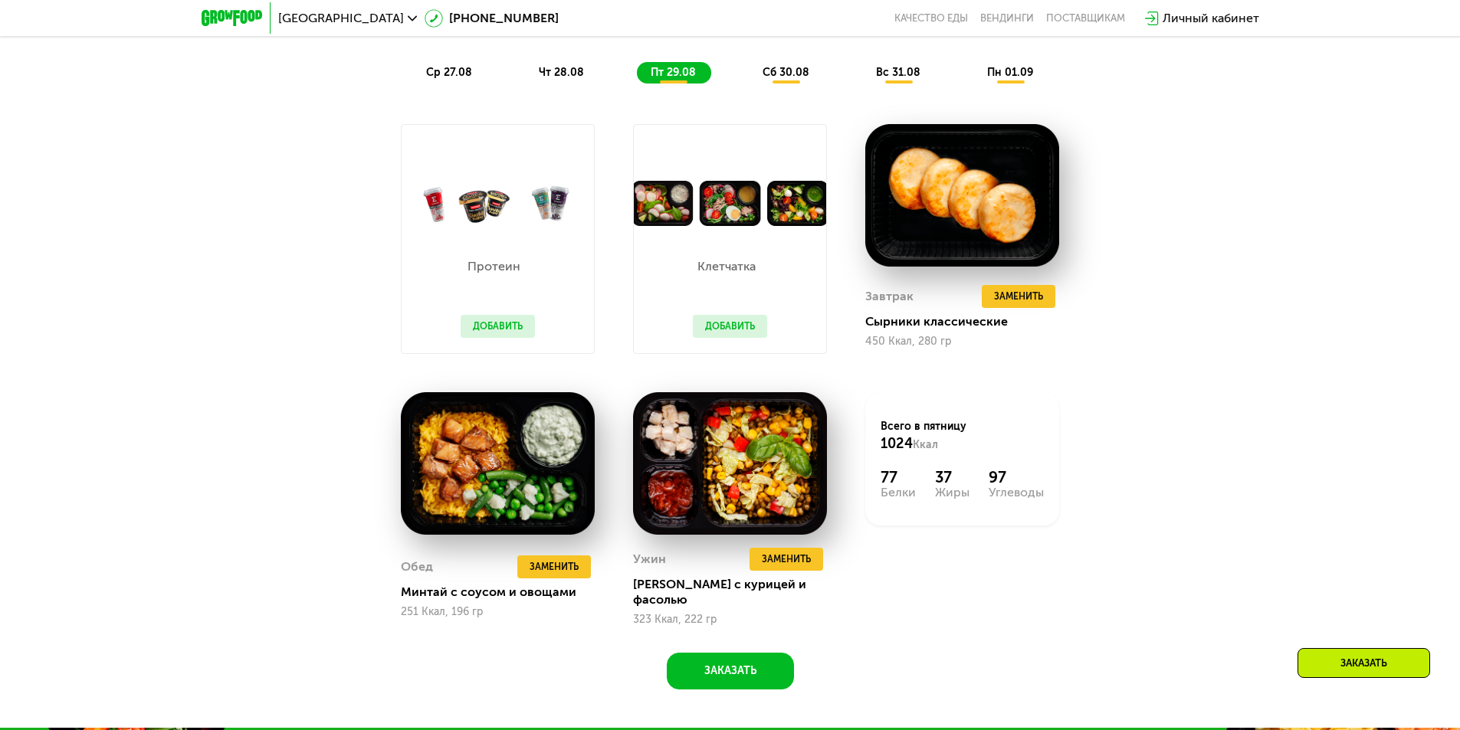
click at [513, 334] on button "Добавить" at bounding box center [498, 326] width 74 height 23
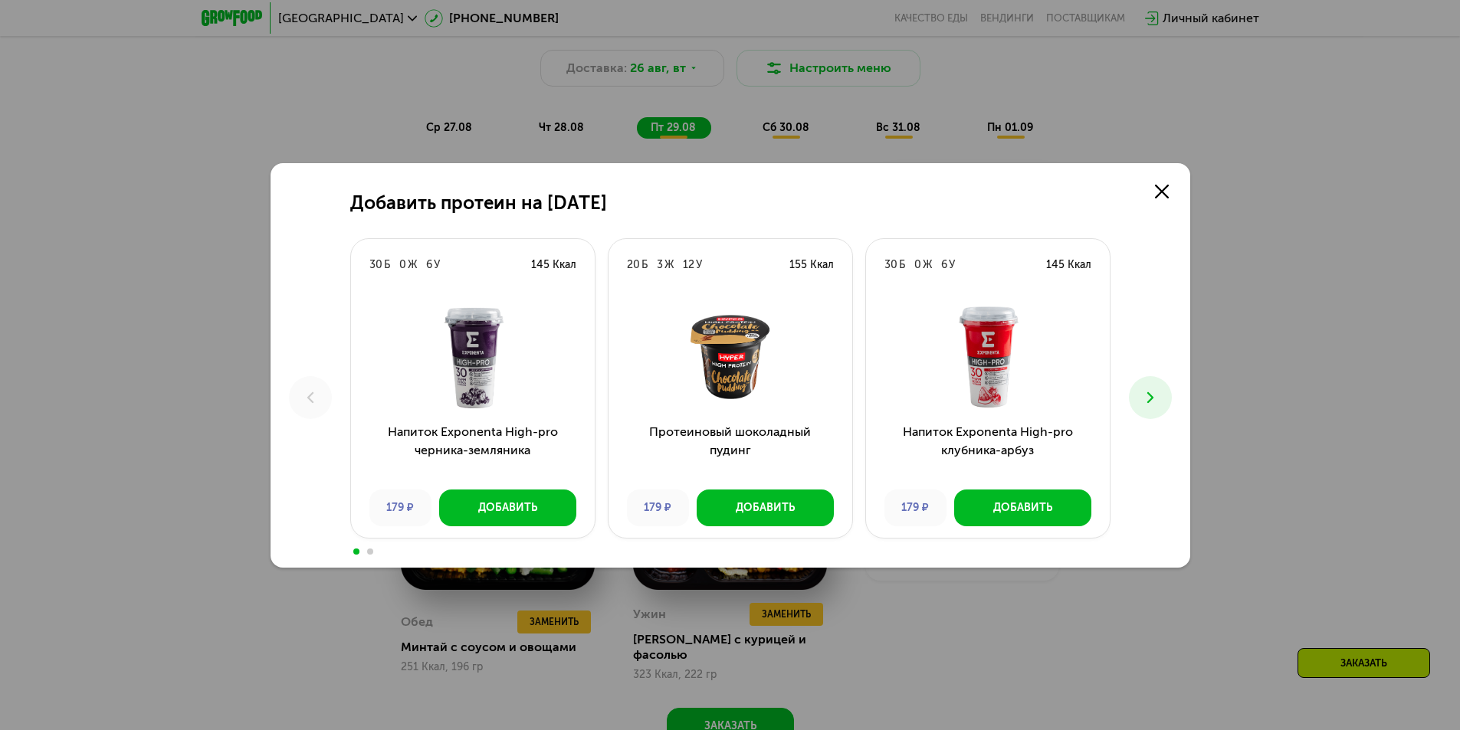
scroll to position [996, 0]
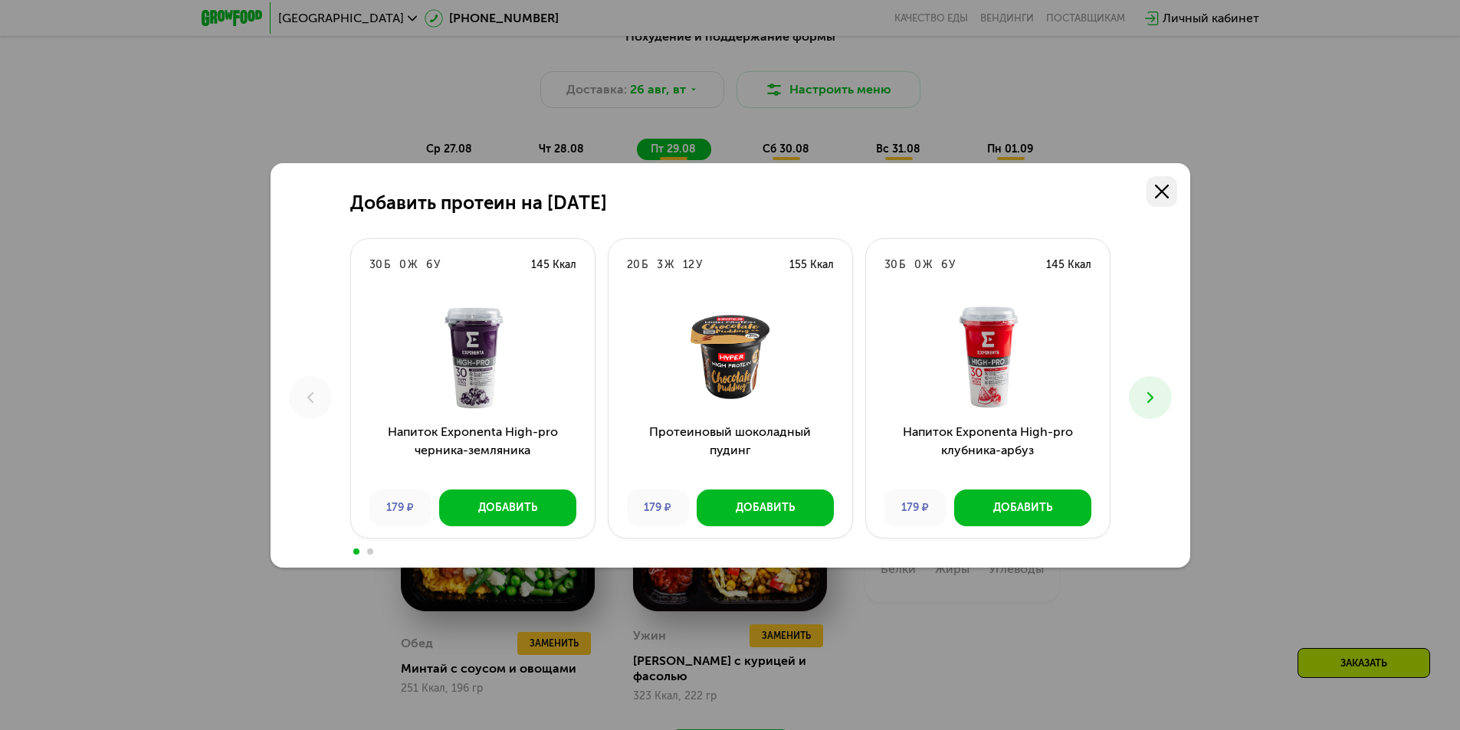
click at [1162, 194] on icon at bounding box center [1162, 192] width 14 height 14
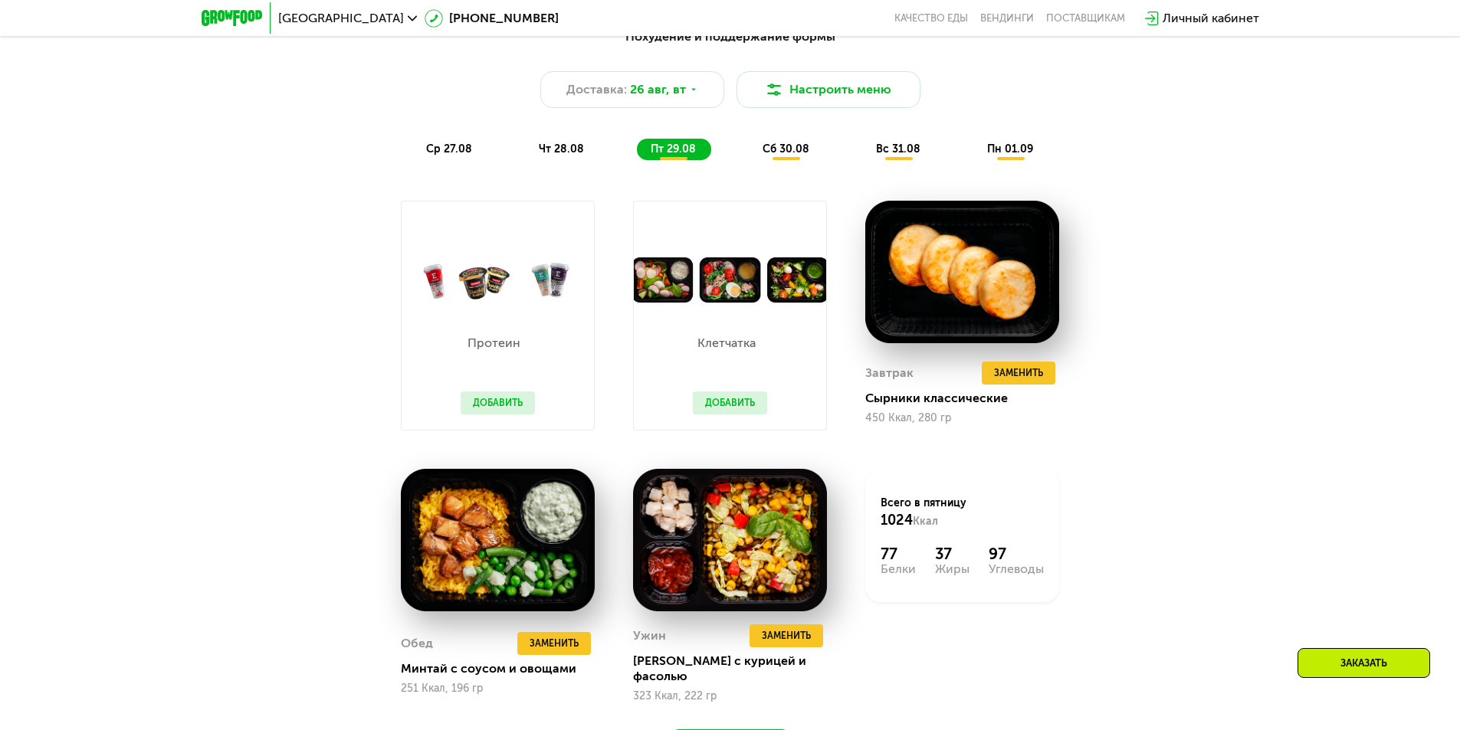
click at [724, 392] on div "Клетчатка Добавить" at bounding box center [729, 366] width 105 height 127
click at [724, 414] on button "Добавить" at bounding box center [730, 403] width 74 height 23
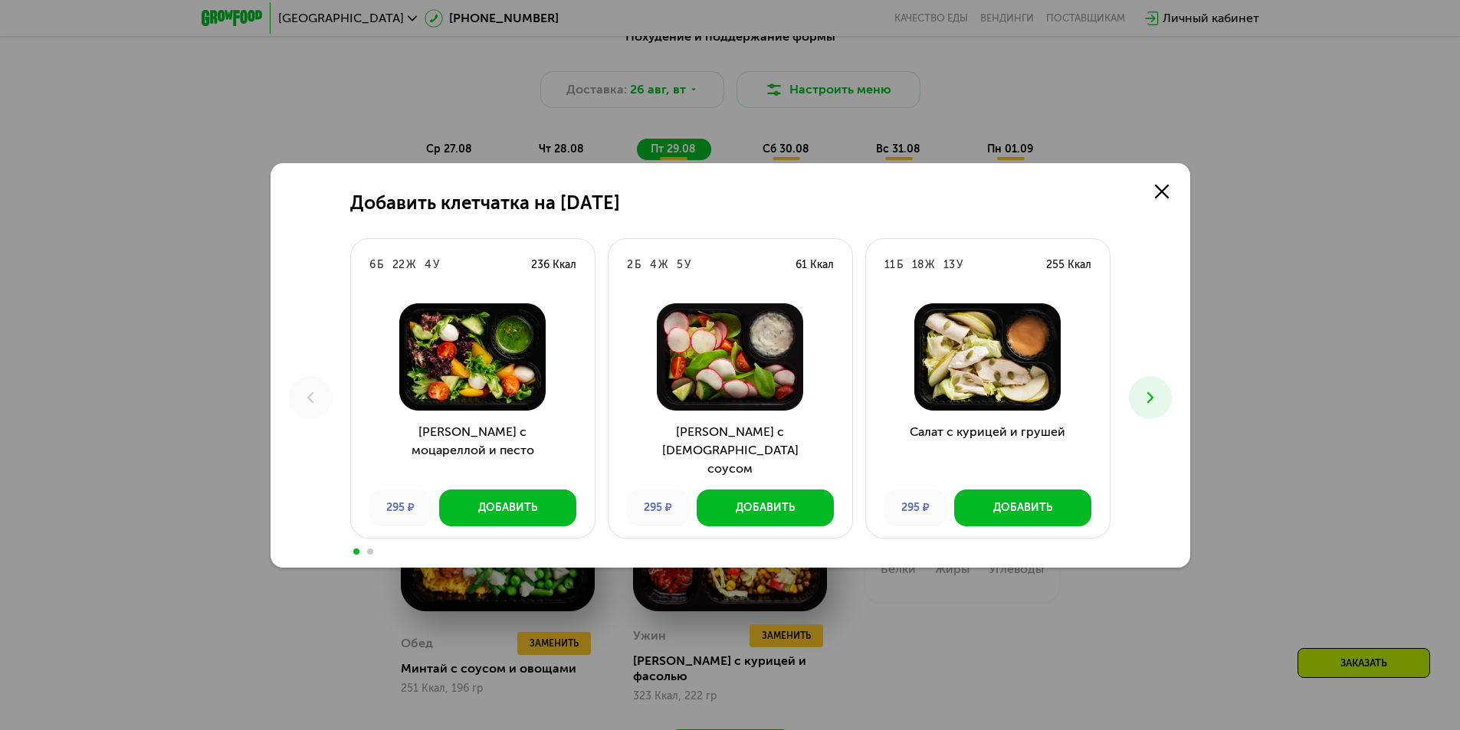
click at [1156, 390] on icon at bounding box center [1150, 398] width 18 height 18
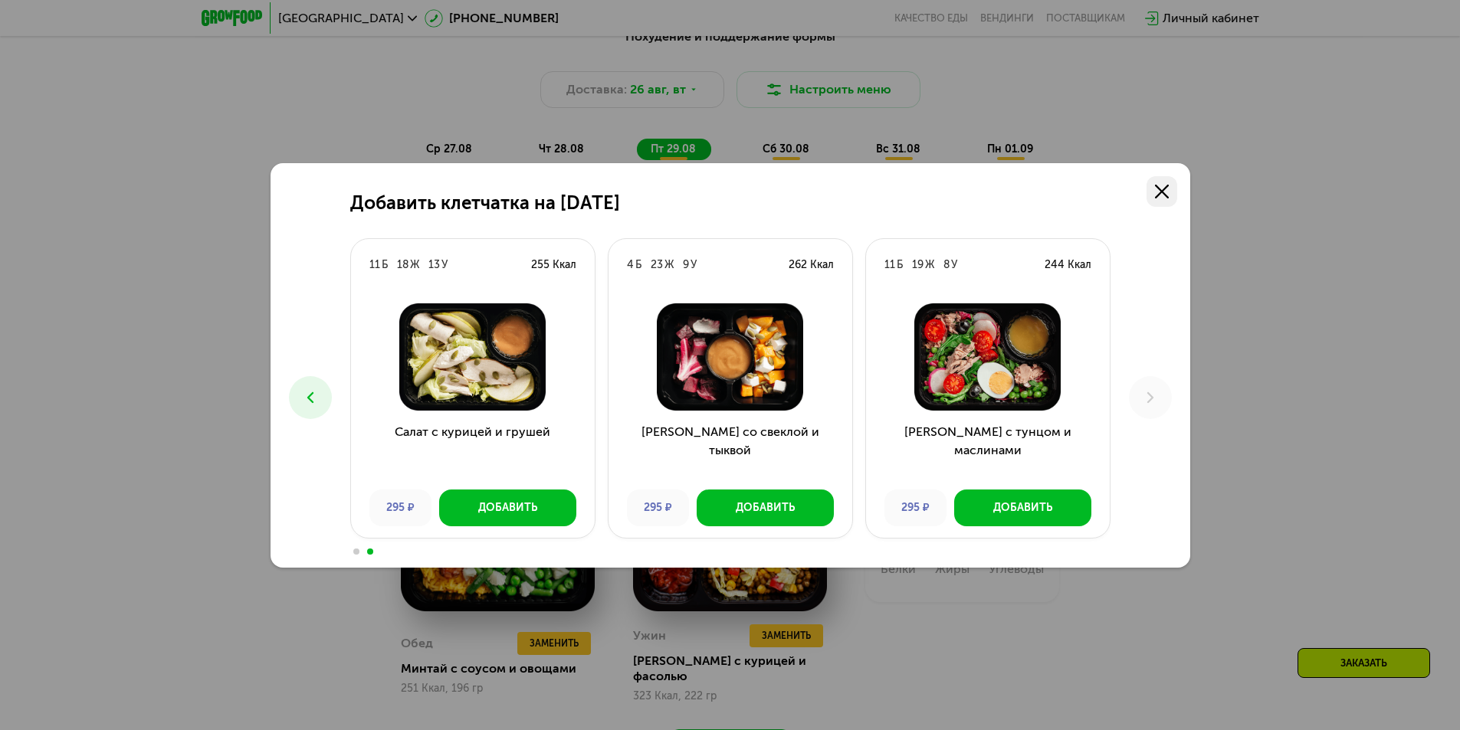
click at [1165, 188] on use at bounding box center [1162, 192] width 14 height 14
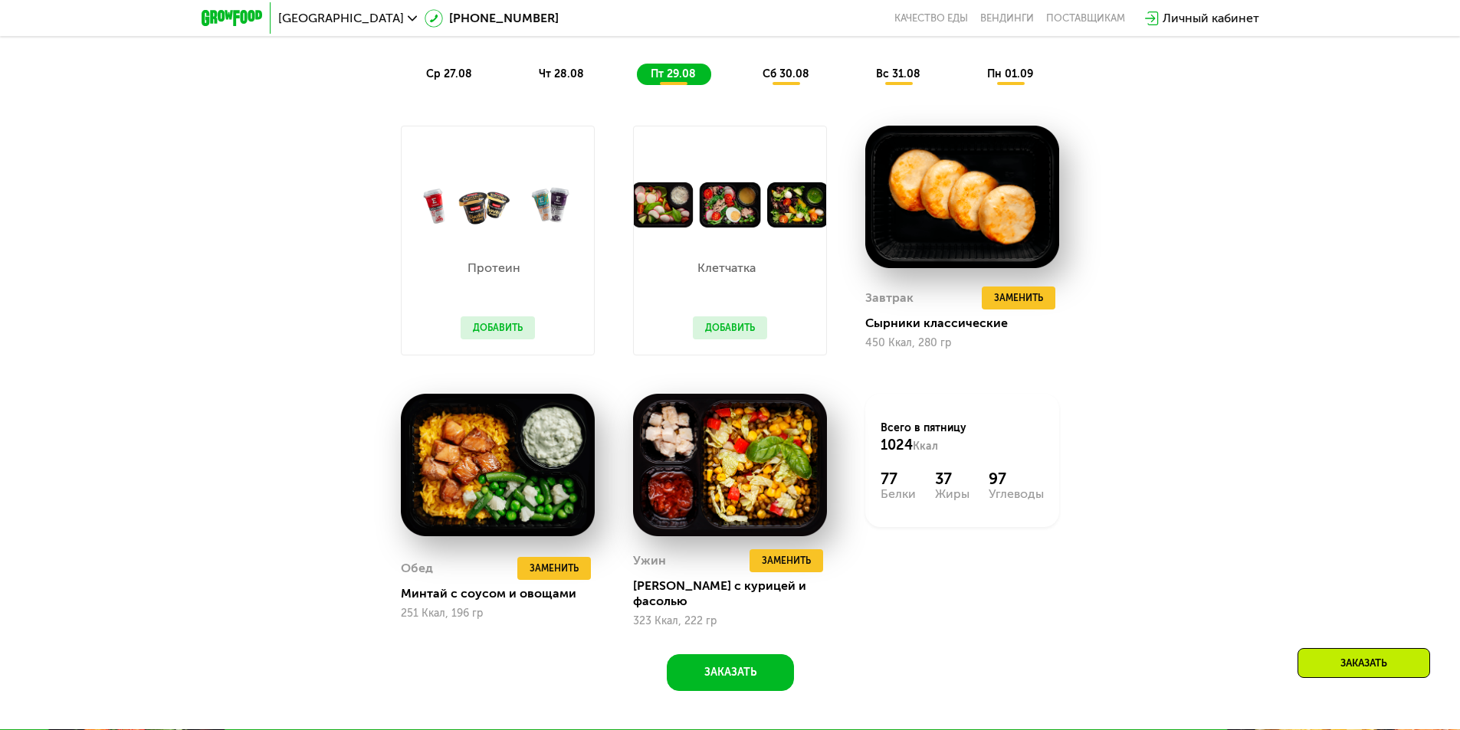
scroll to position [1073, 0]
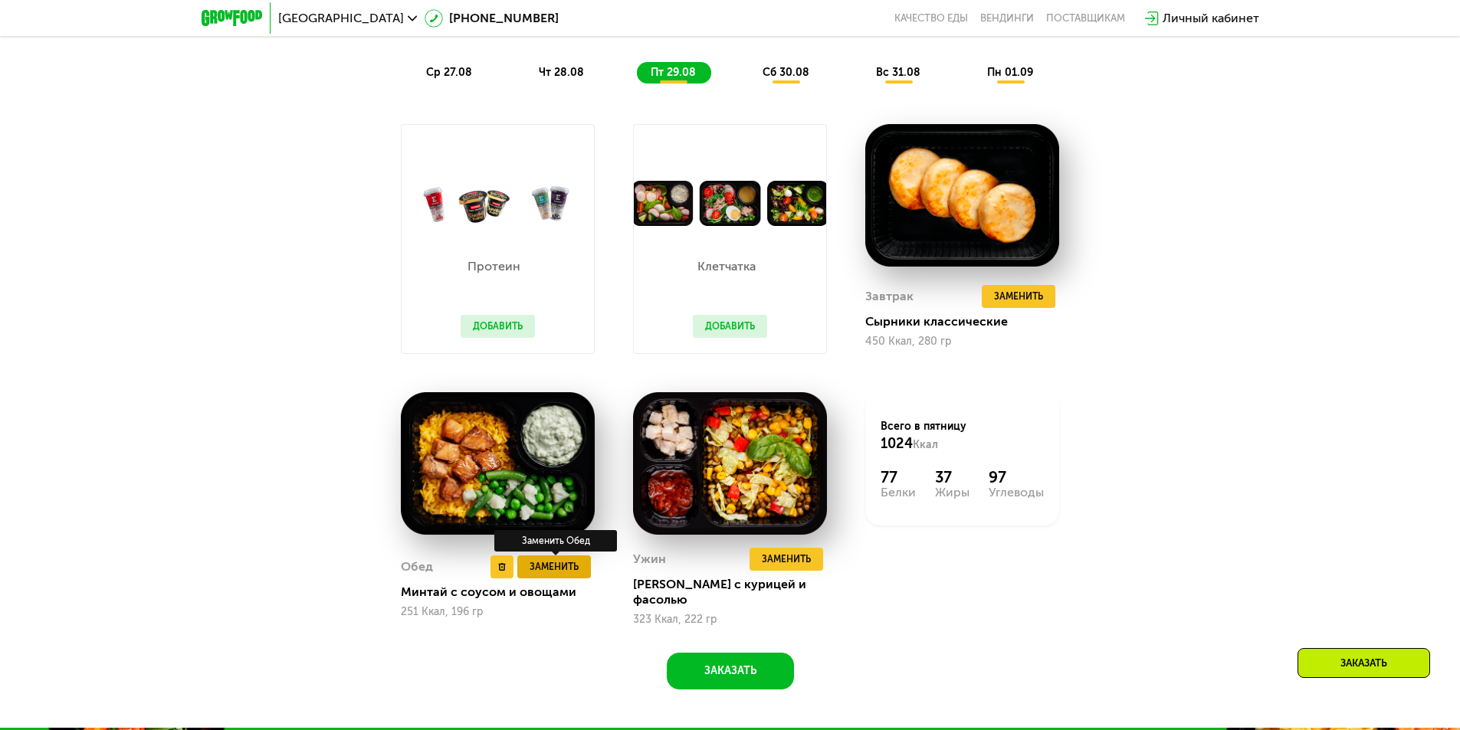
click at [546, 575] on button "Заменить" at bounding box center [554, 567] width 74 height 23
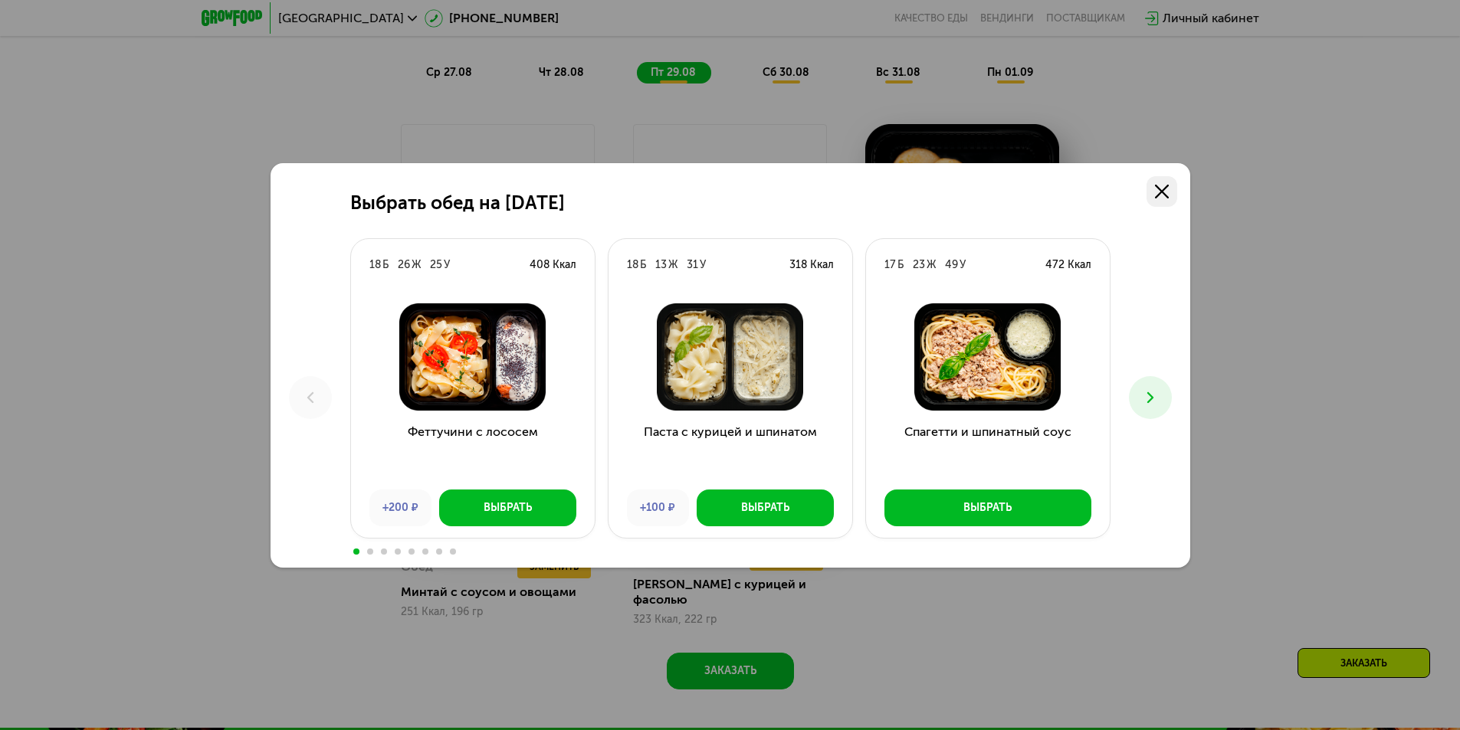
click at [1173, 189] on link at bounding box center [1162, 191] width 31 height 31
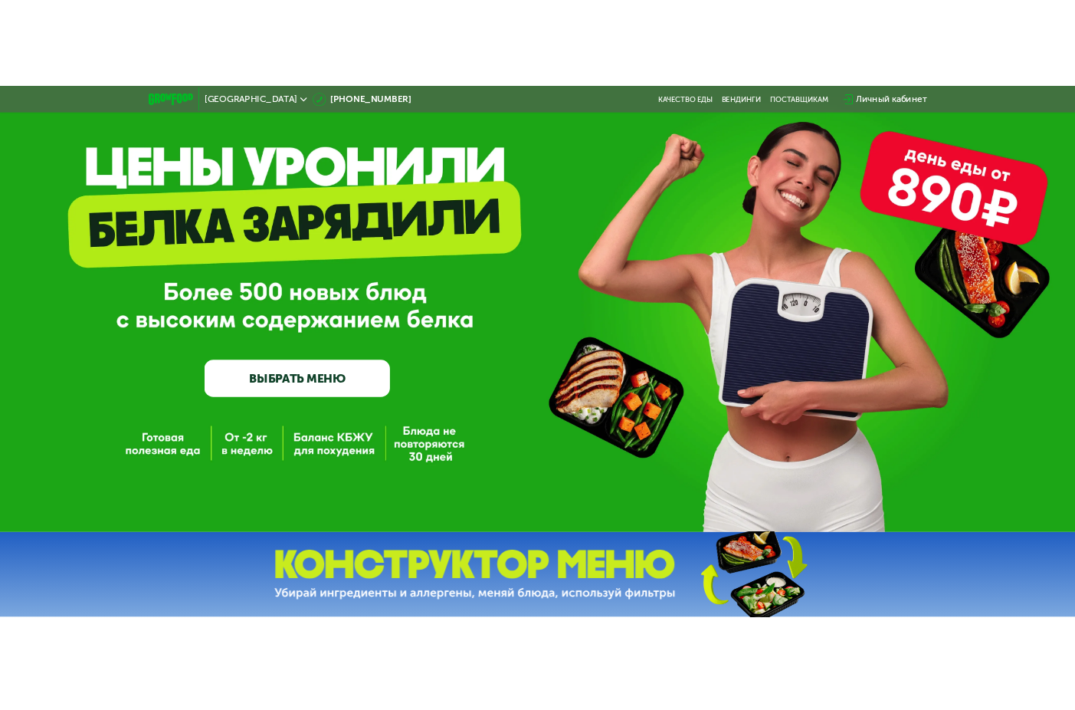
scroll to position [77, 0]
